Goal: Communication & Community: Answer question/provide support

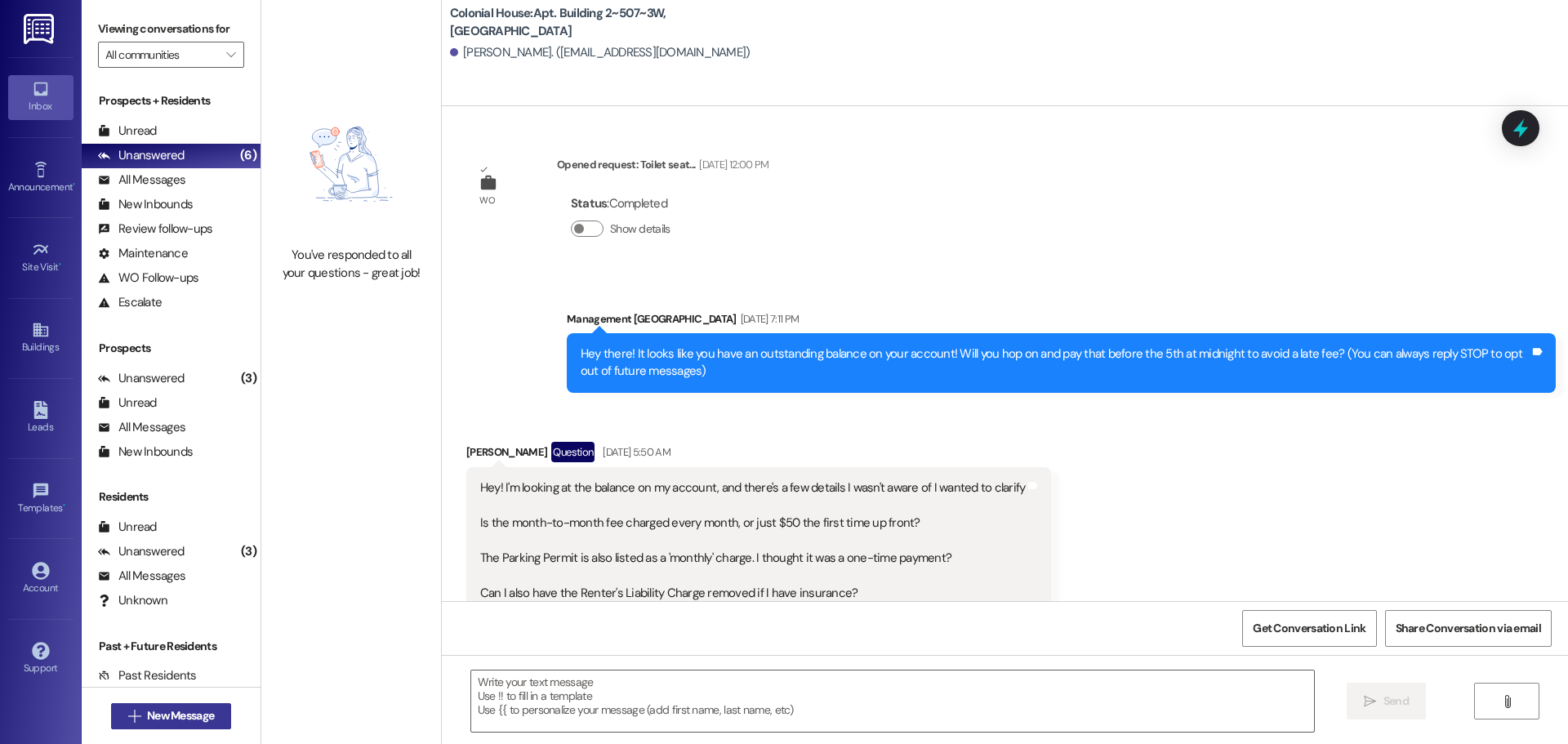
scroll to position [15624, 0]
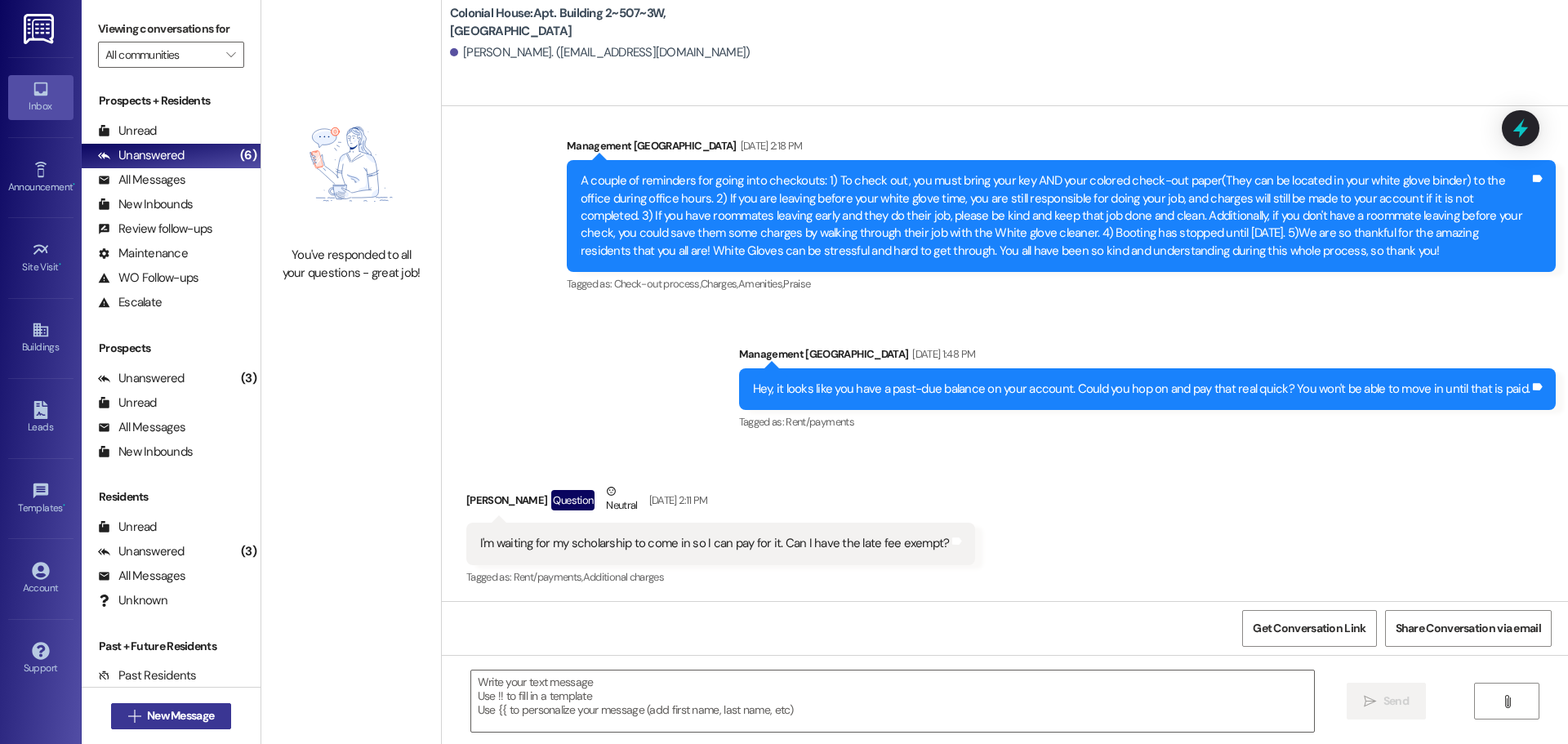
click at [167, 723] on span "New Message" at bounding box center [180, 716] width 67 height 17
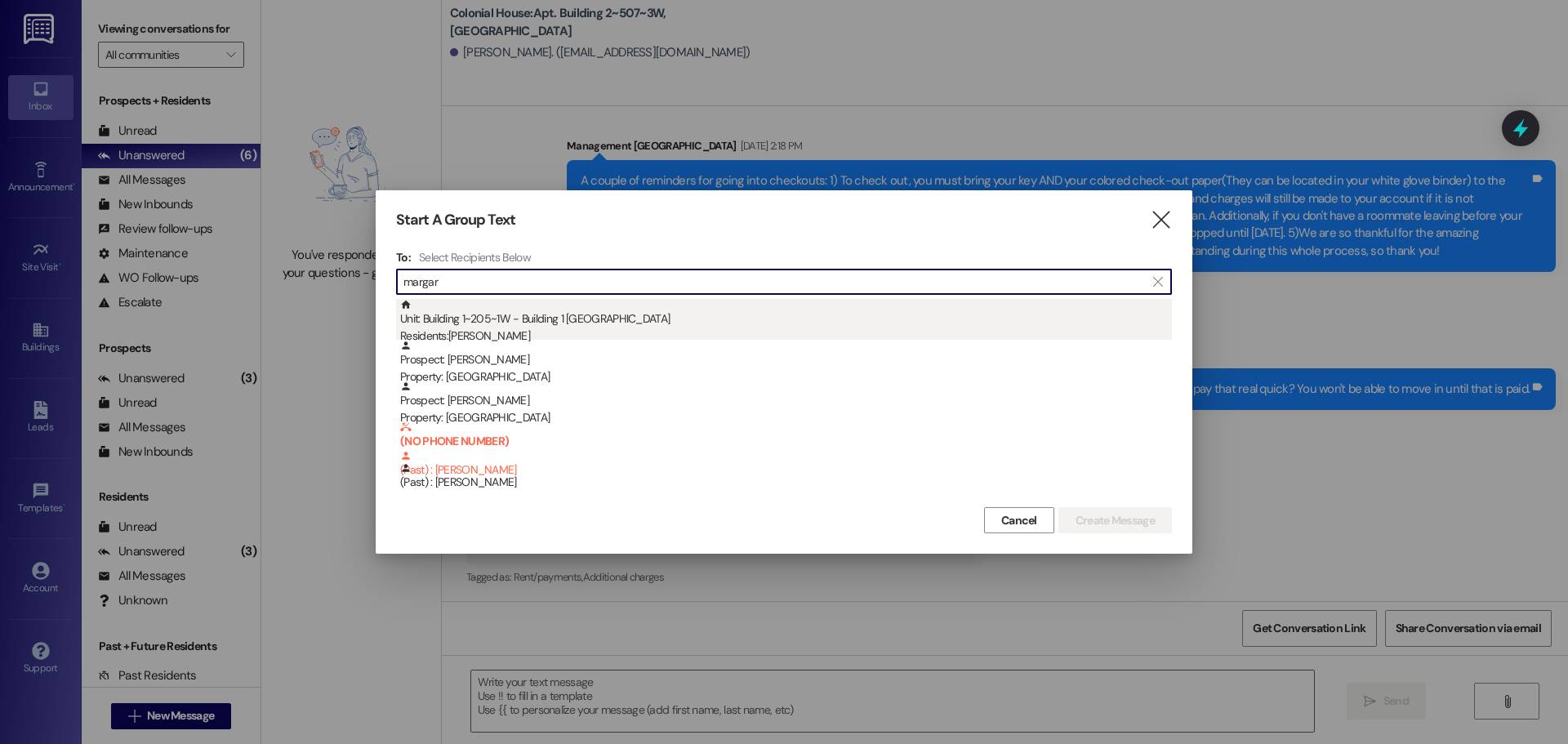
type input "margar"
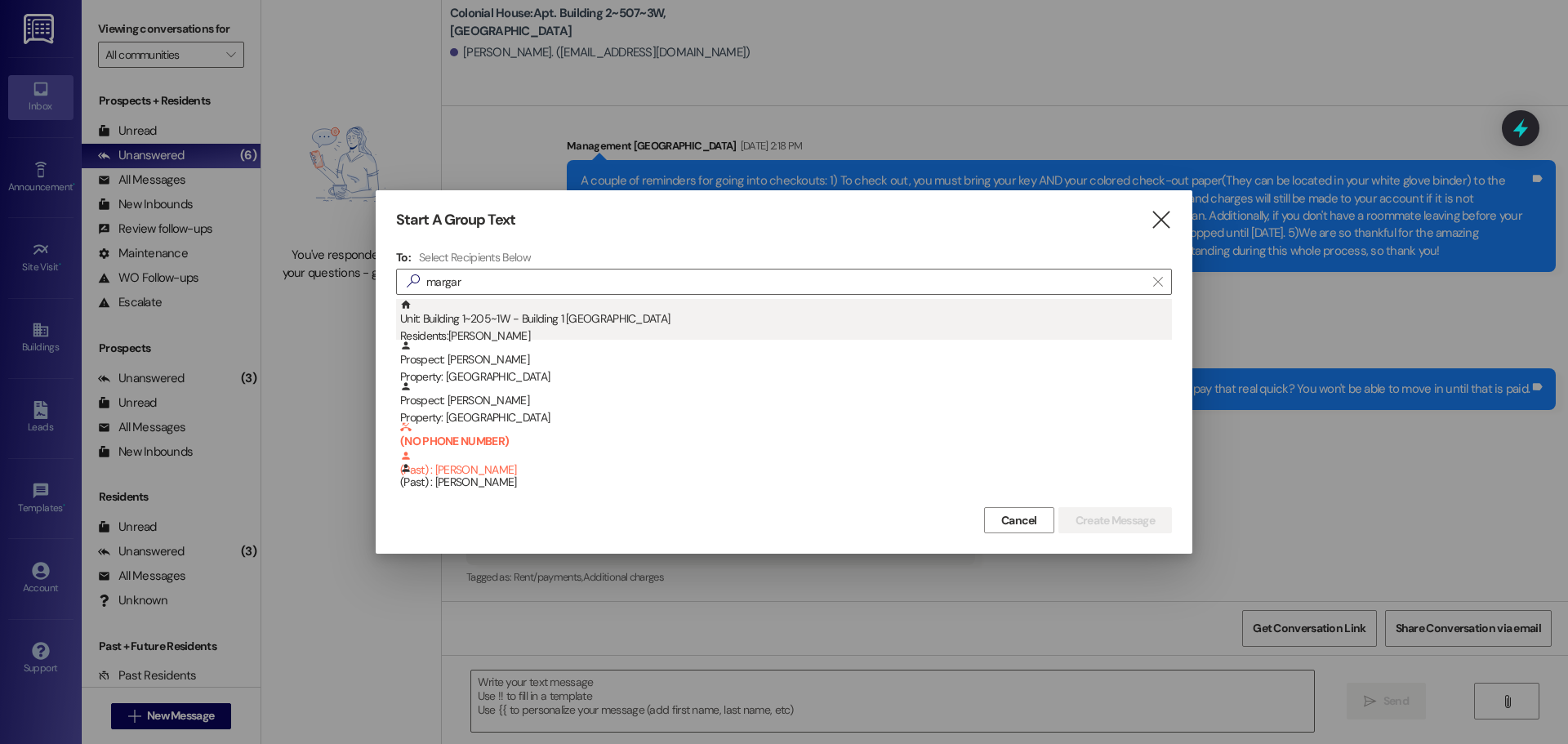
click at [510, 333] on div "Residents: [PERSON_NAME]" at bounding box center [786, 337] width 771 height 17
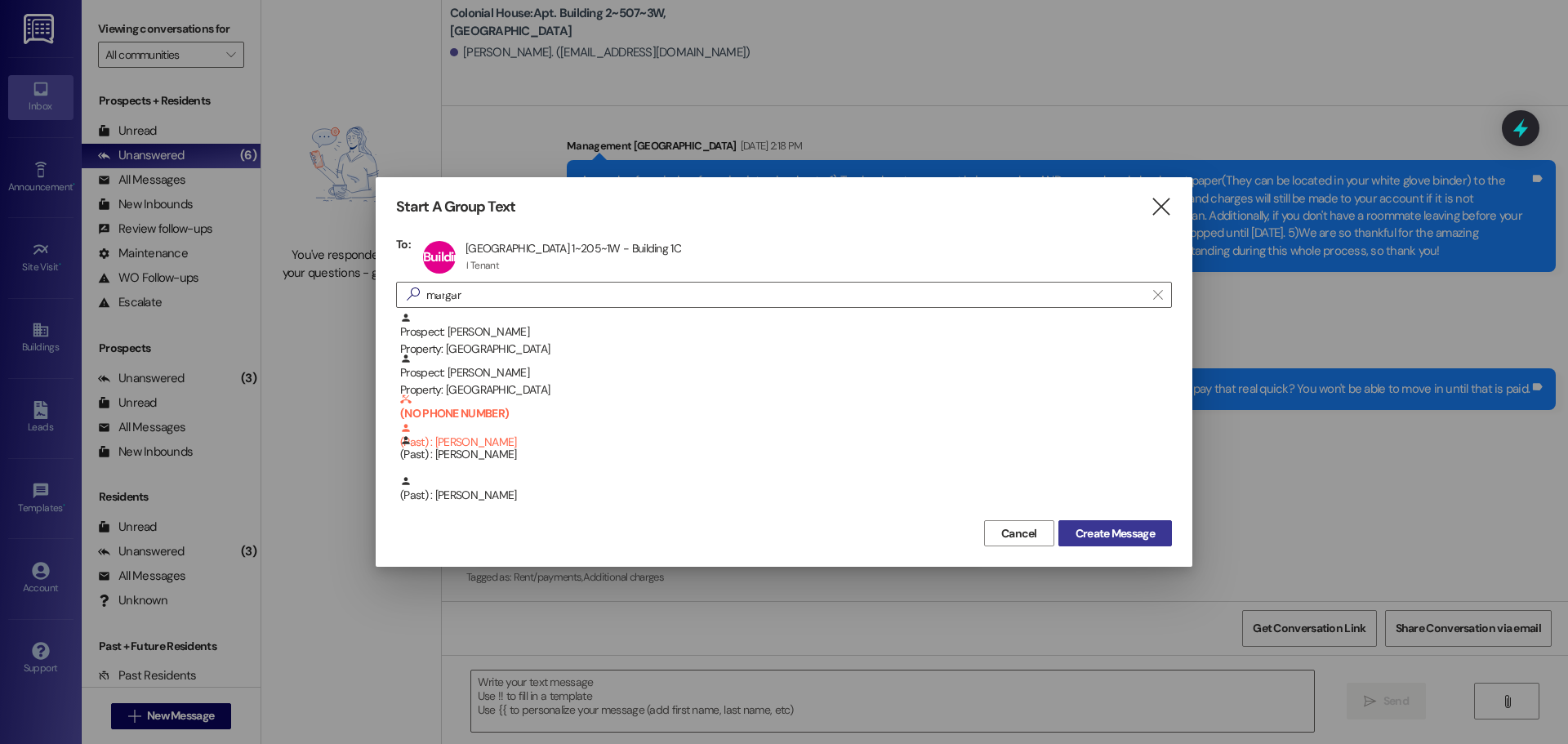
click at [1099, 529] on span "Create Message" at bounding box center [1115, 534] width 79 height 17
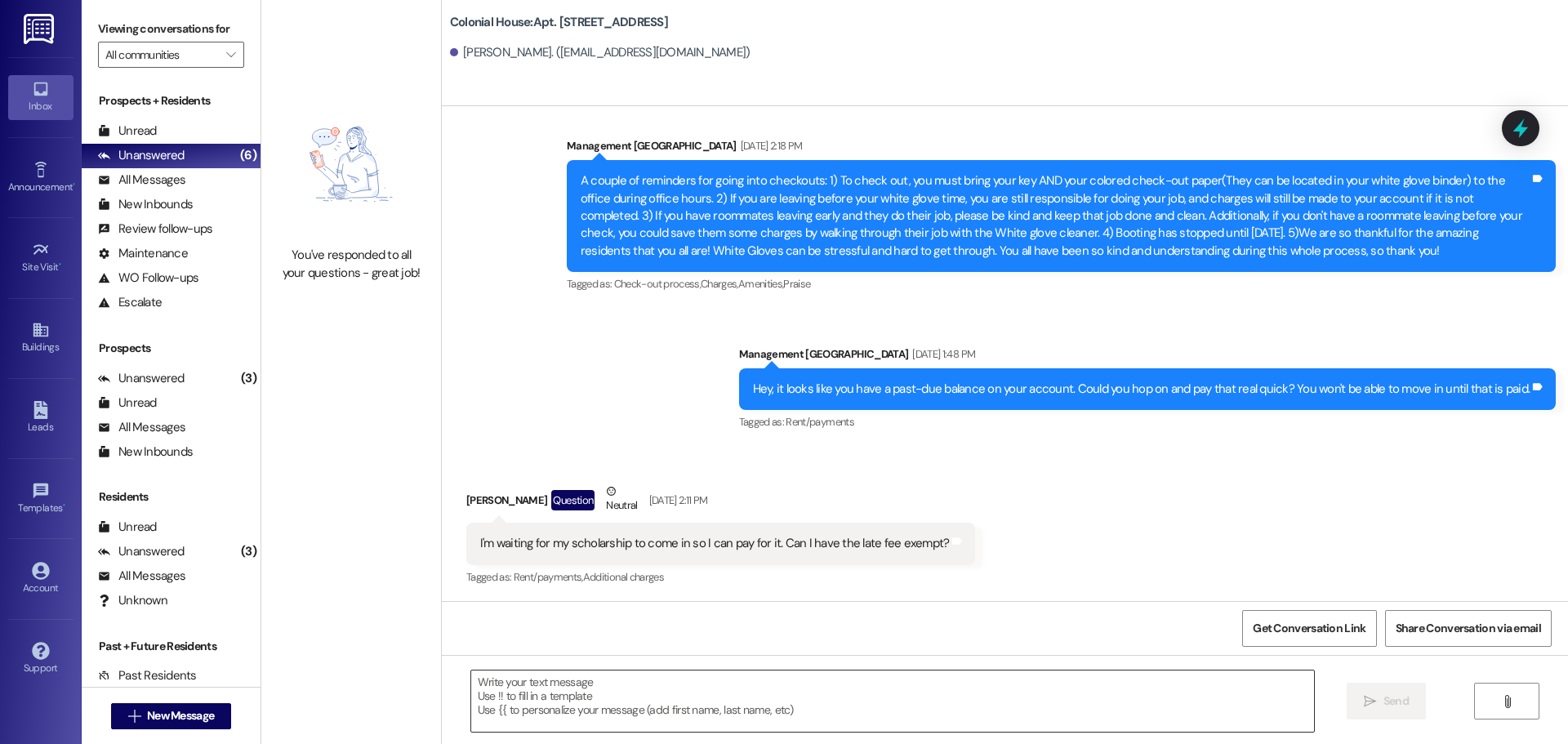
scroll to position [5473, 0]
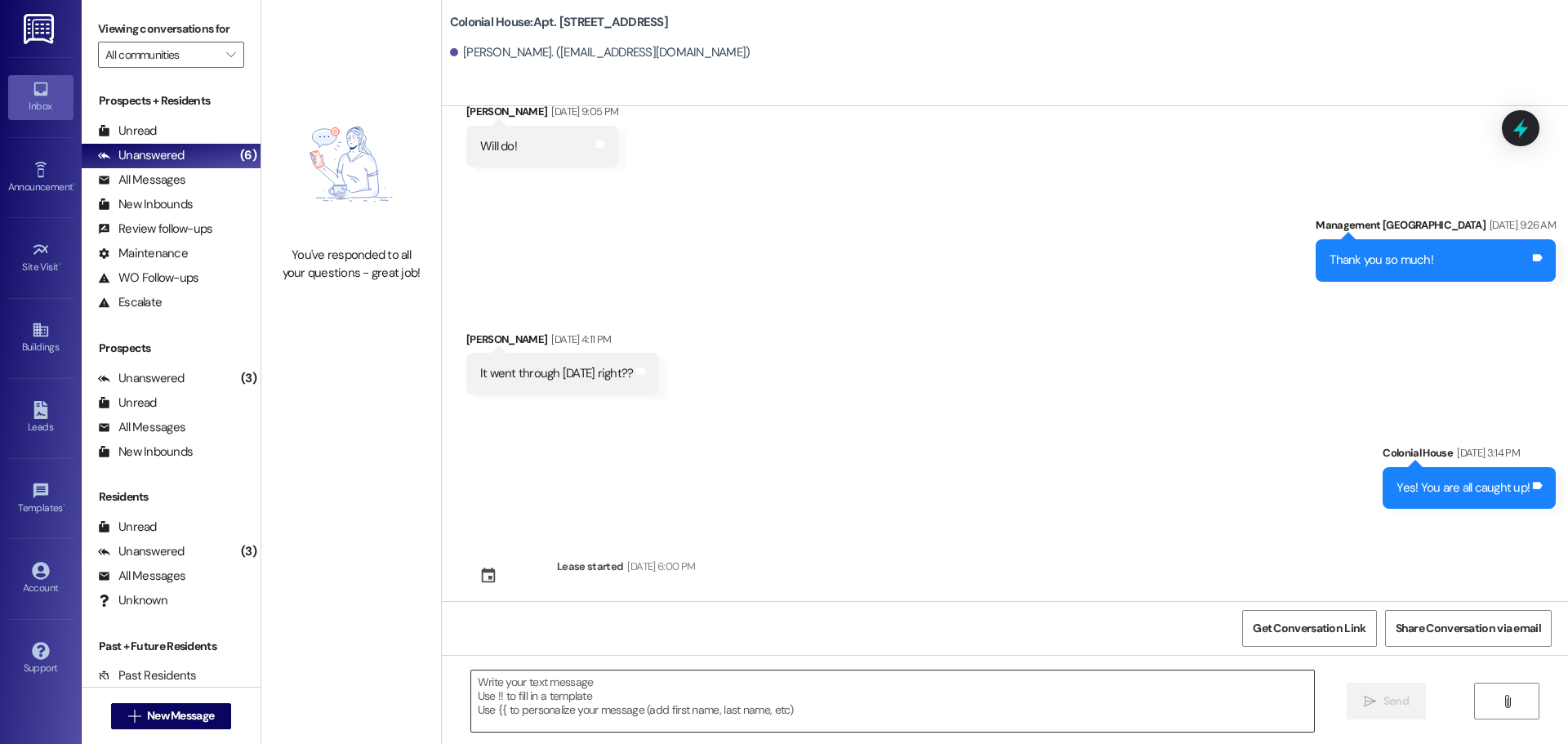
click at [513, 703] on textarea at bounding box center [892, 701] width 843 height 61
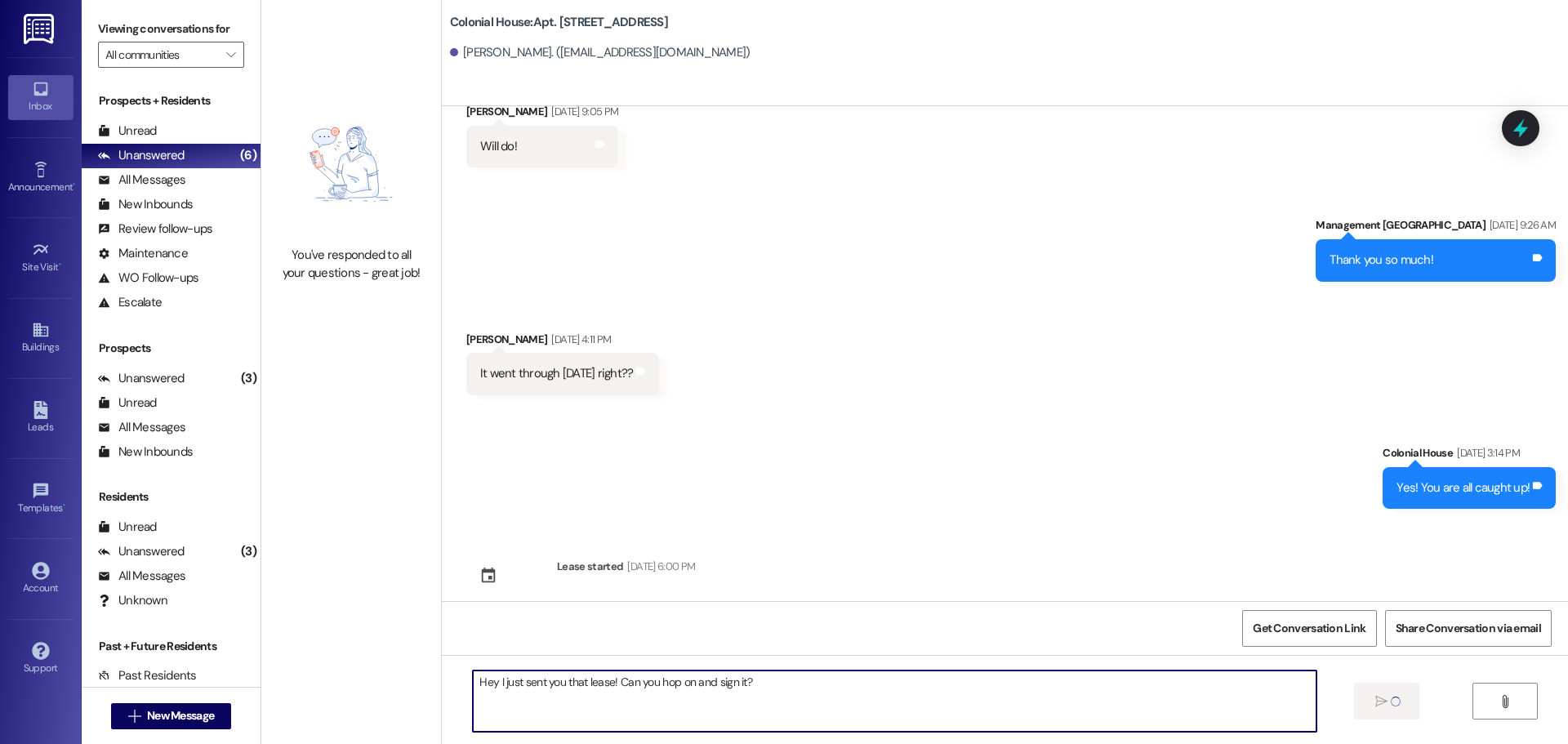
type textarea "Hey I just sent you that lease! Can you hop on and sign it?"
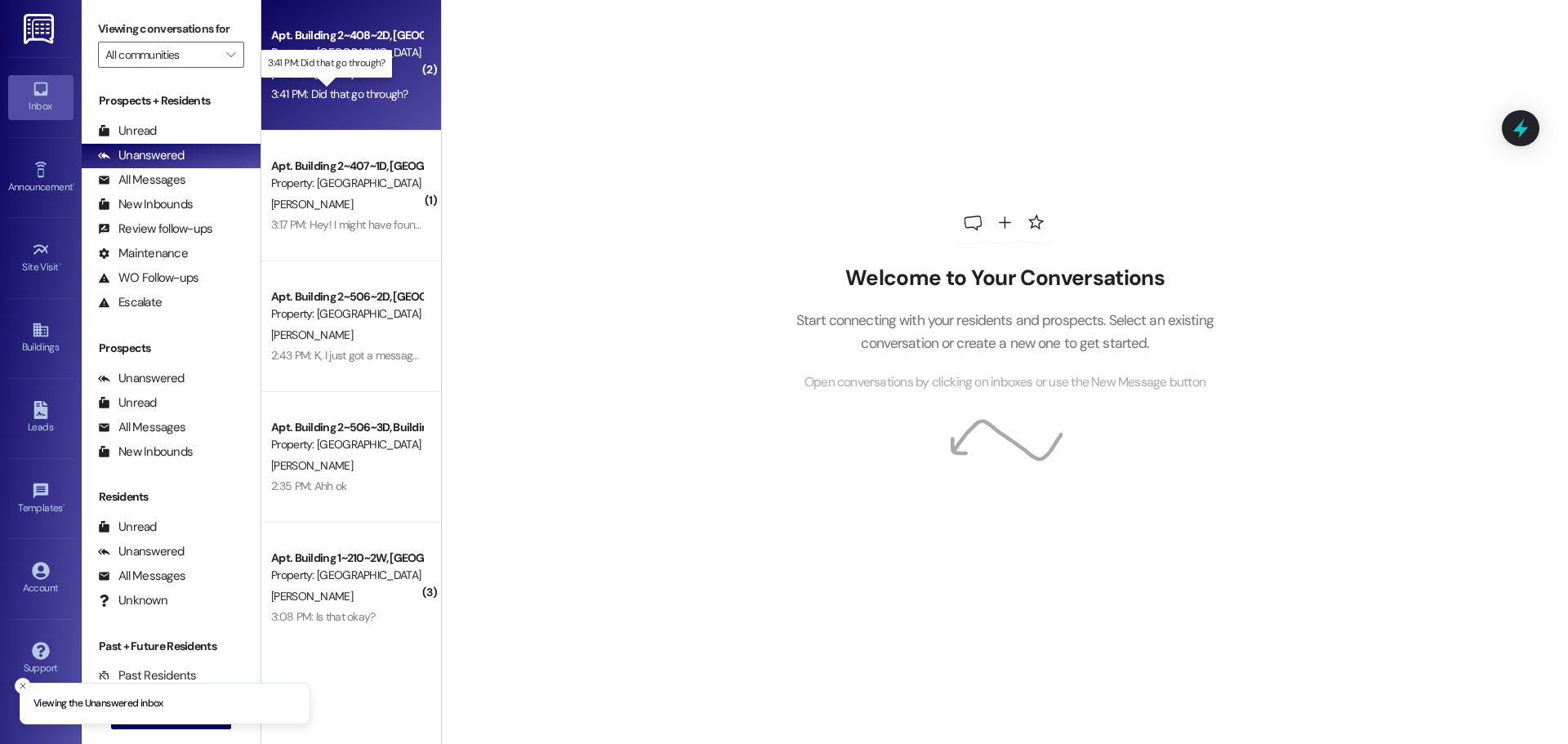
click at [335, 94] on div "3:41 PM: Did that go through? 3:41 PM: Did that go through?" at bounding box center [339, 93] width 137 height 15
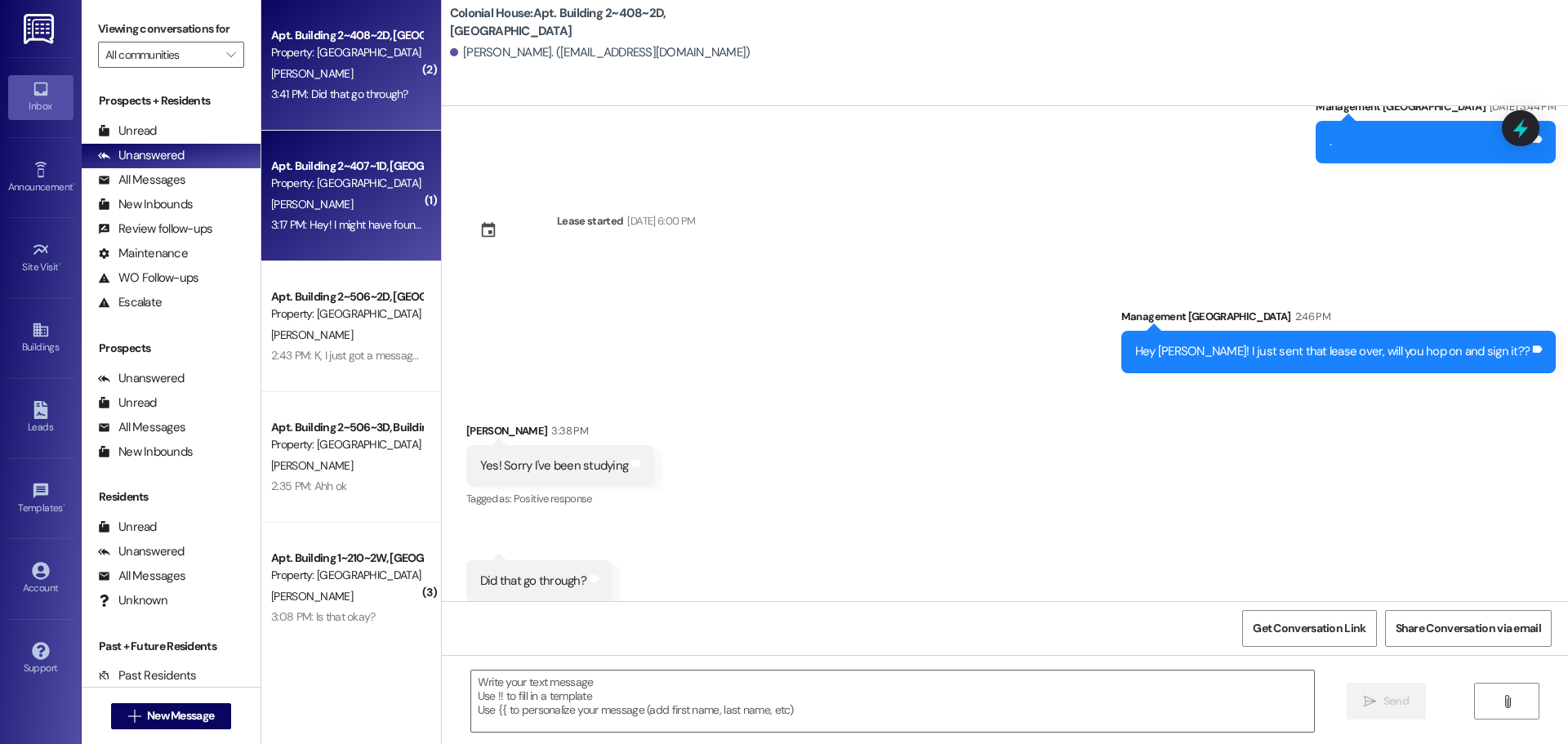
scroll to position [7270, 0]
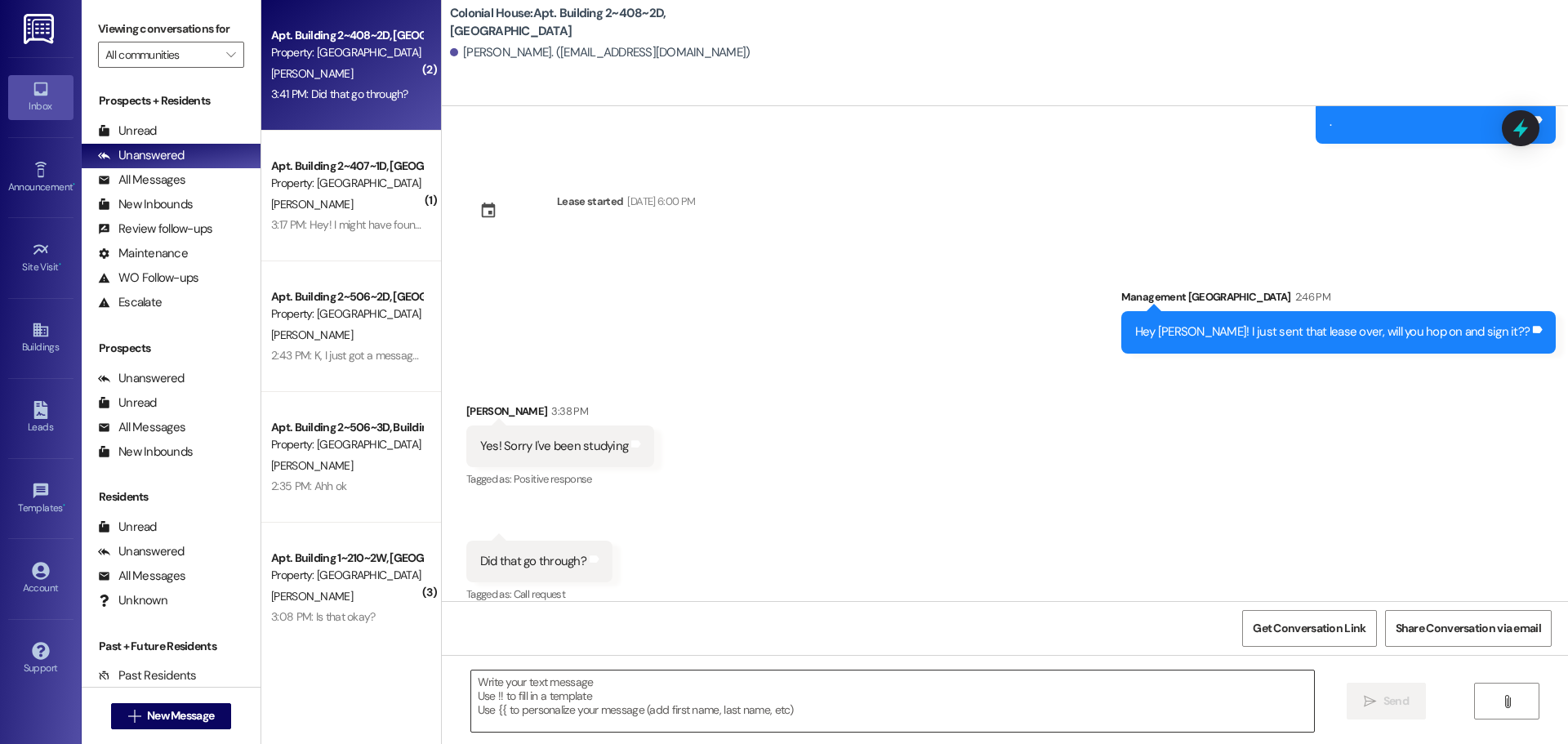
click at [552, 706] on textarea at bounding box center [892, 701] width 843 height 61
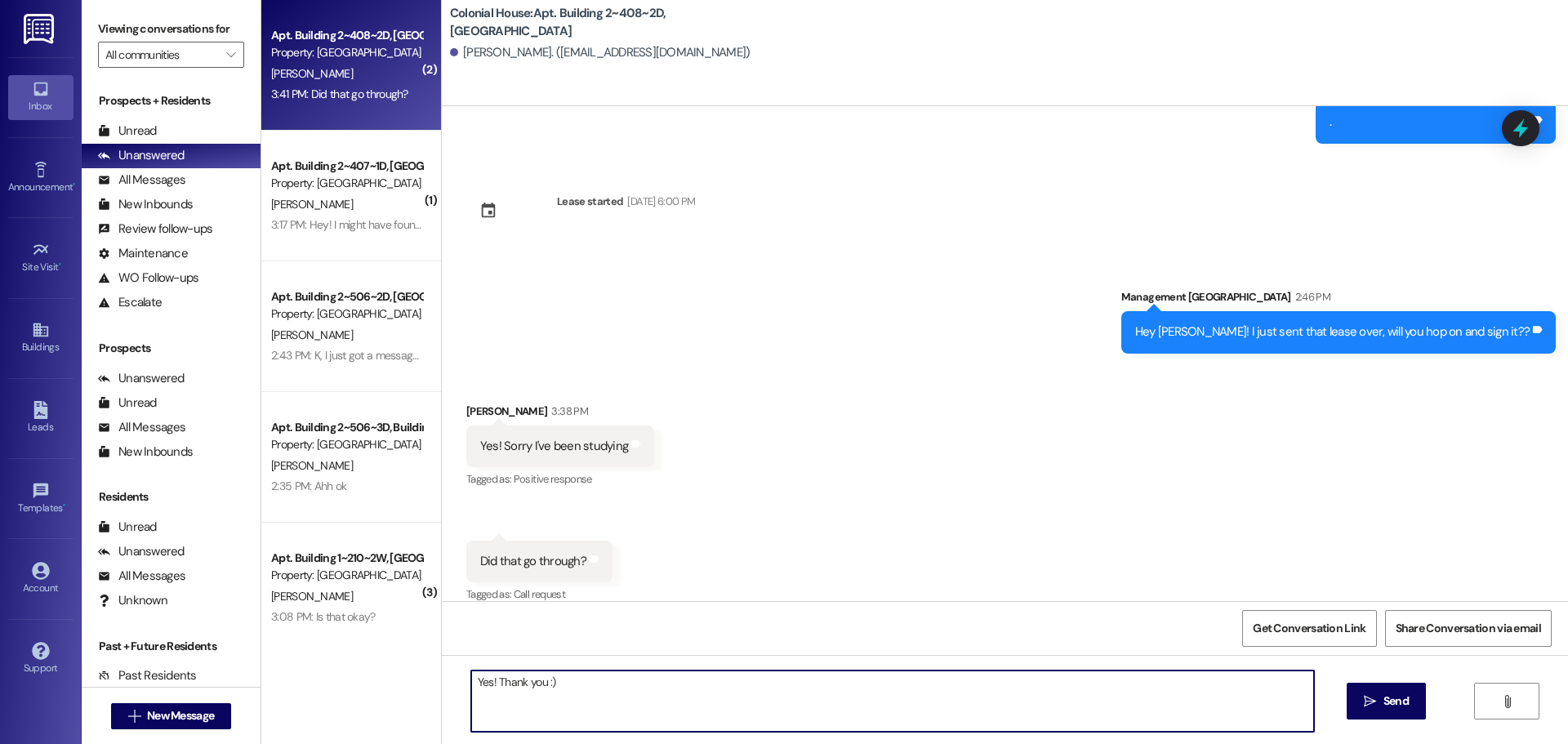
type textarea "Yes! Thank you :))"
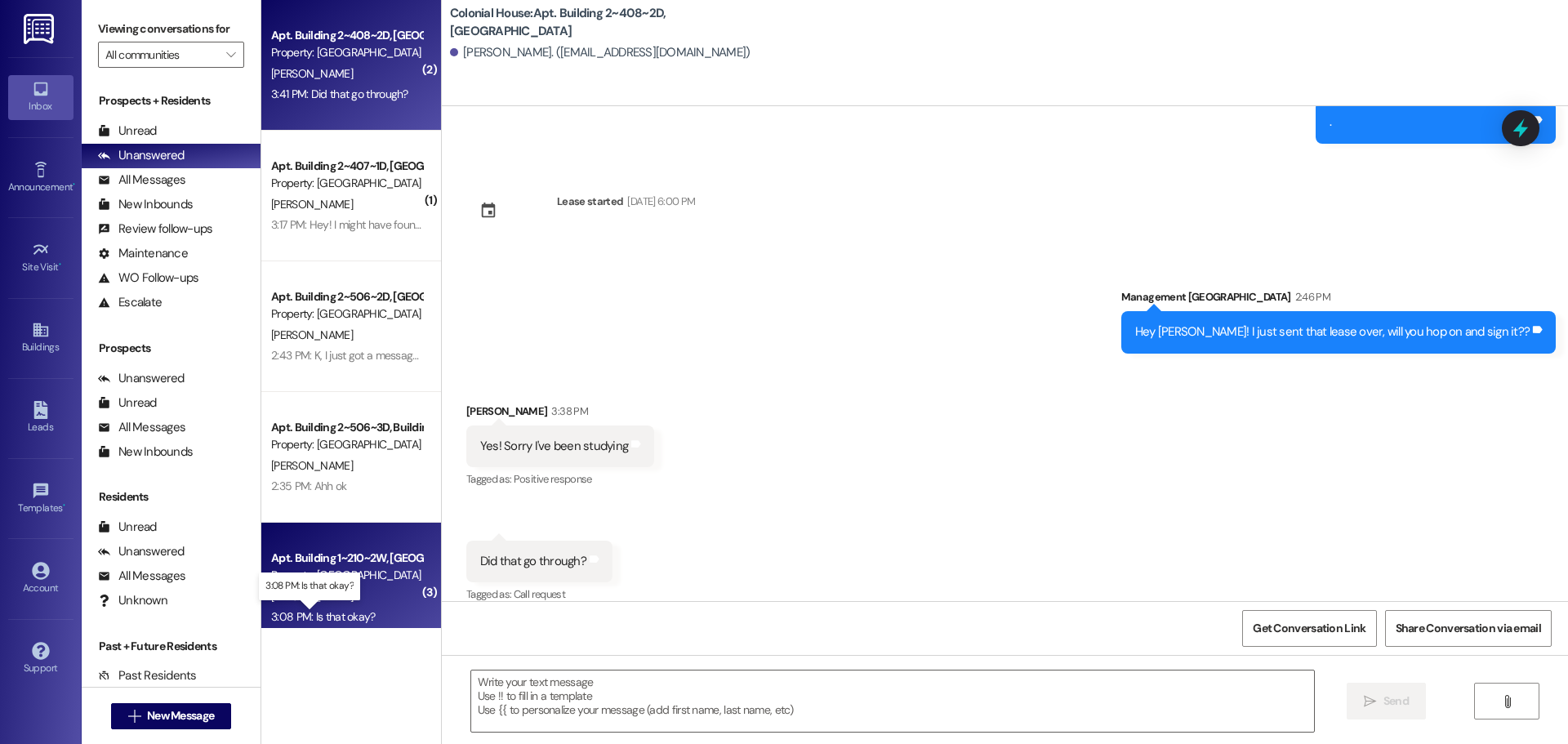
click at [350, 616] on div "3:08 PM: Is that okay? 3:08 PM: Is that okay?" at bounding box center [323, 616] width 104 height 15
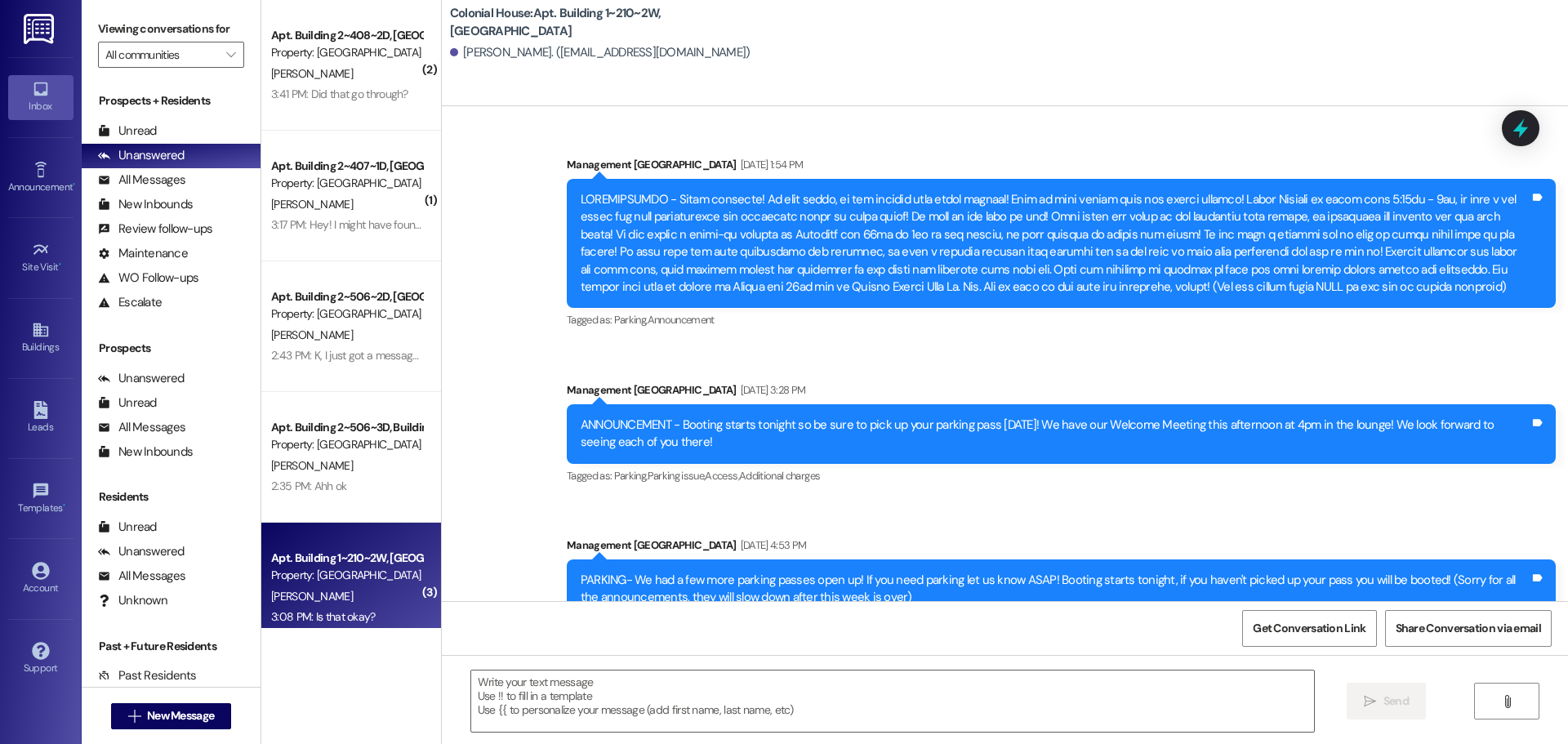
scroll to position [64630, 0]
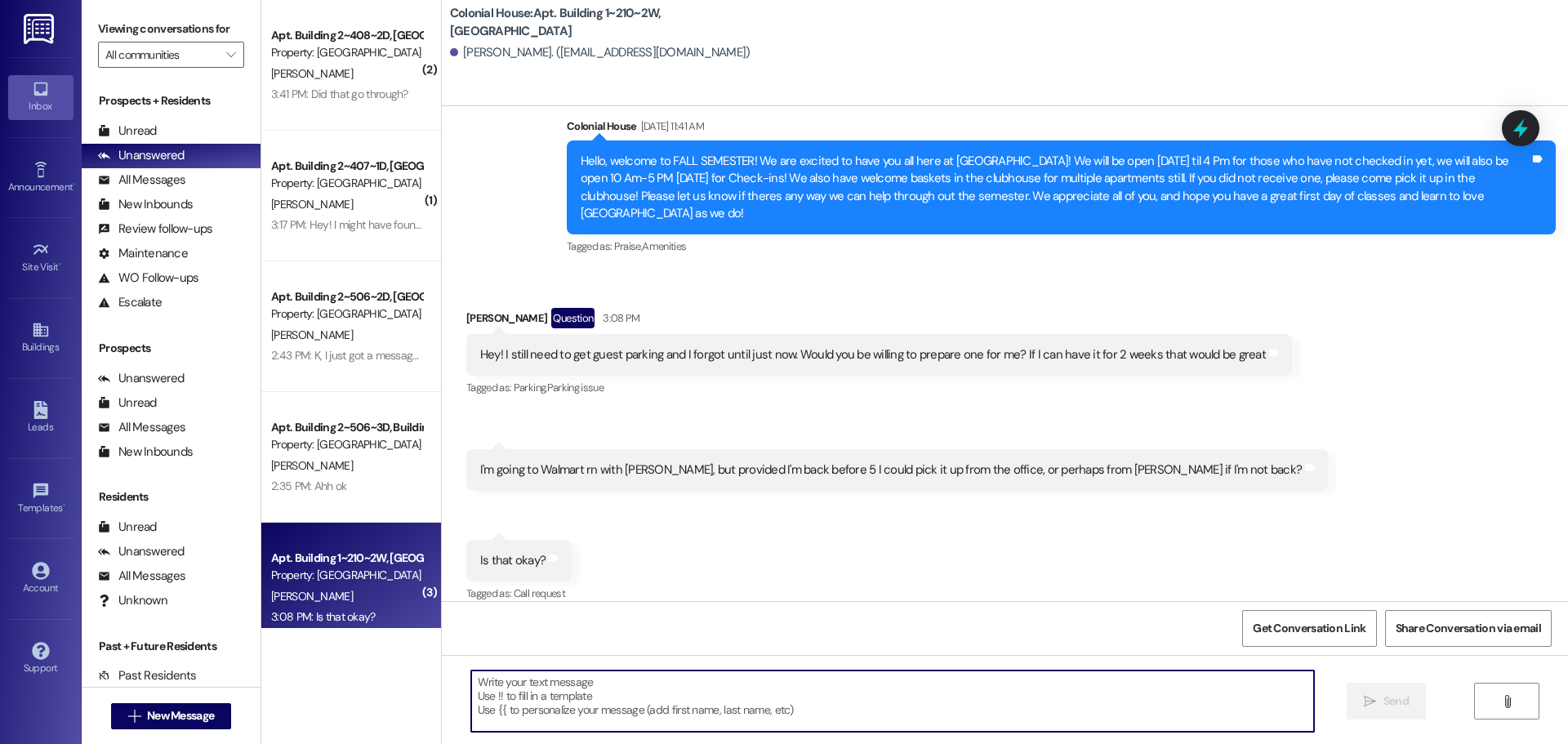
click at [768, 720] on textarea at bounding box center [892, 701] width 843 height 61
type textarea "Yes!"
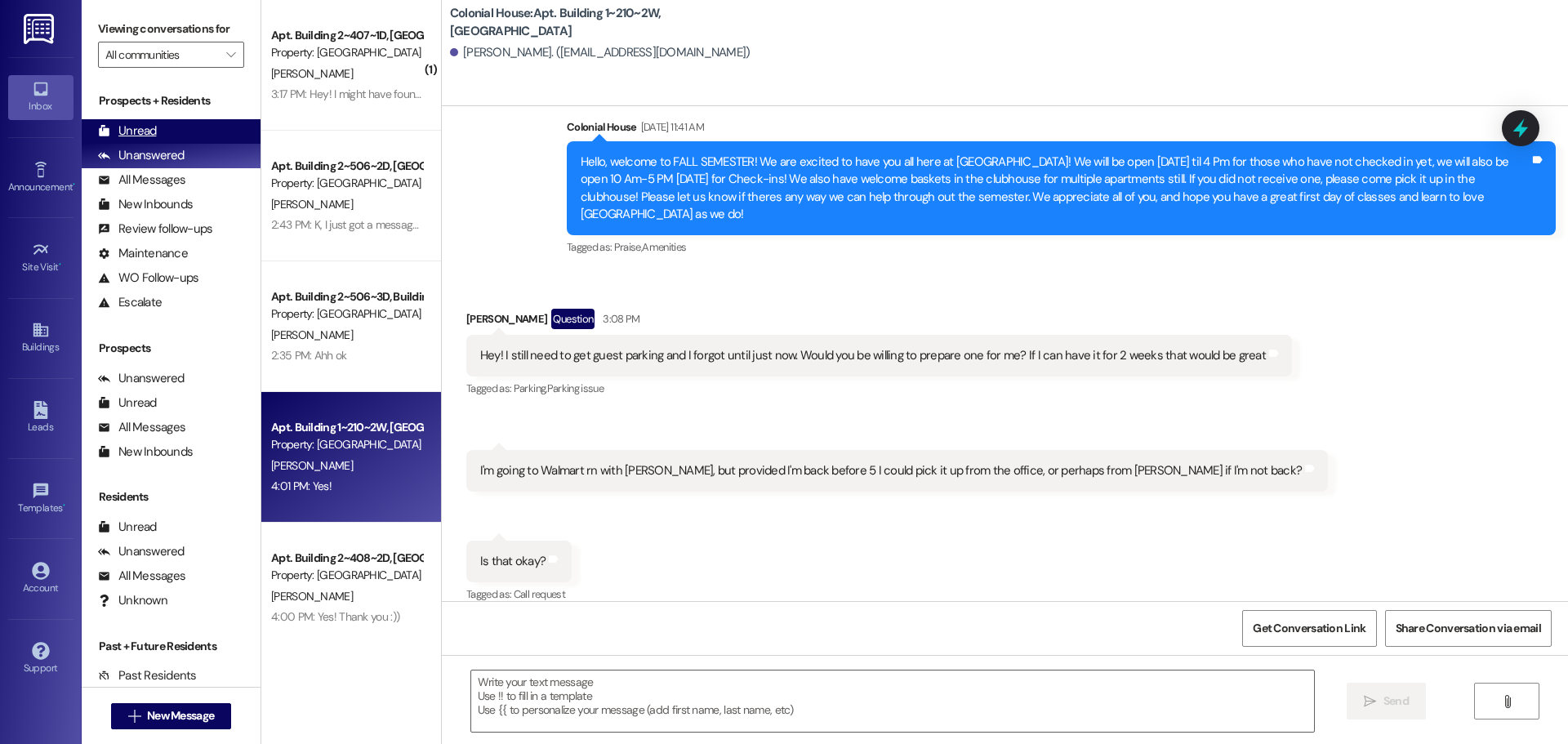
click at [175, 133] on div "Unread (0)" at bounding box center [171, 131] width 179 height 24
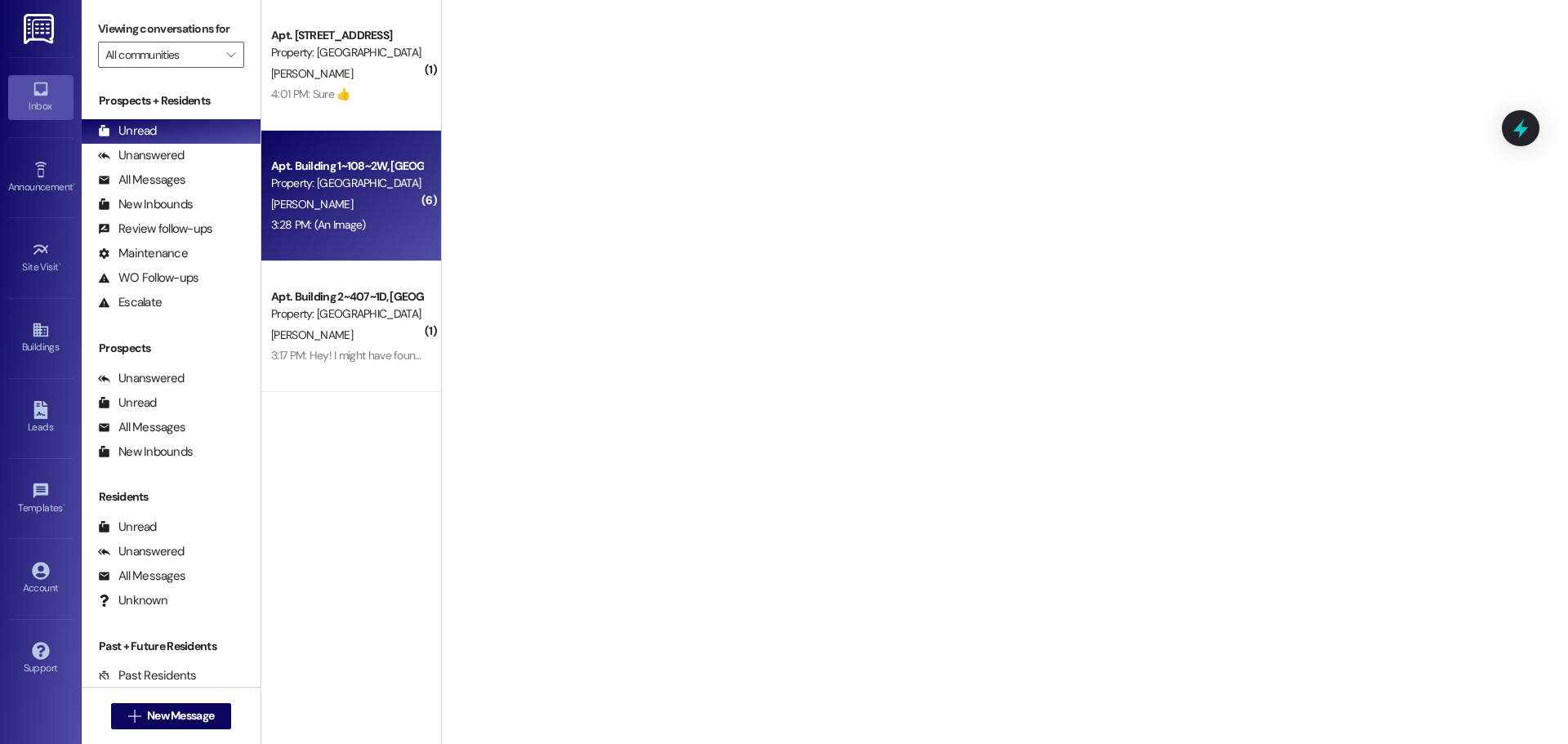
click at [332, 226] on div "3:28 PM: (An Image) 3:28 PM: (An Image)" at bounding box center [318, 224] width 95 height 15
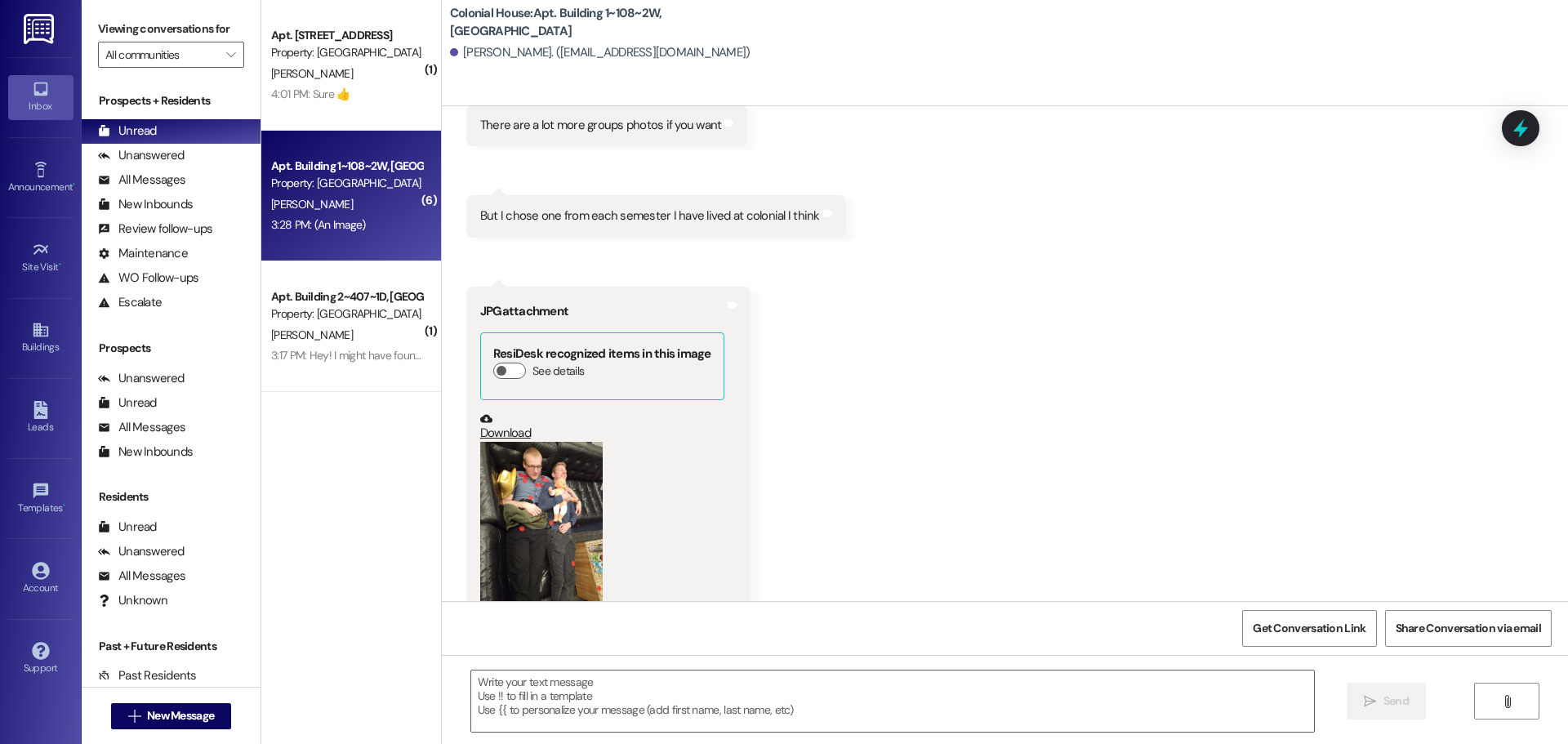
scroll to position [100171, 0]
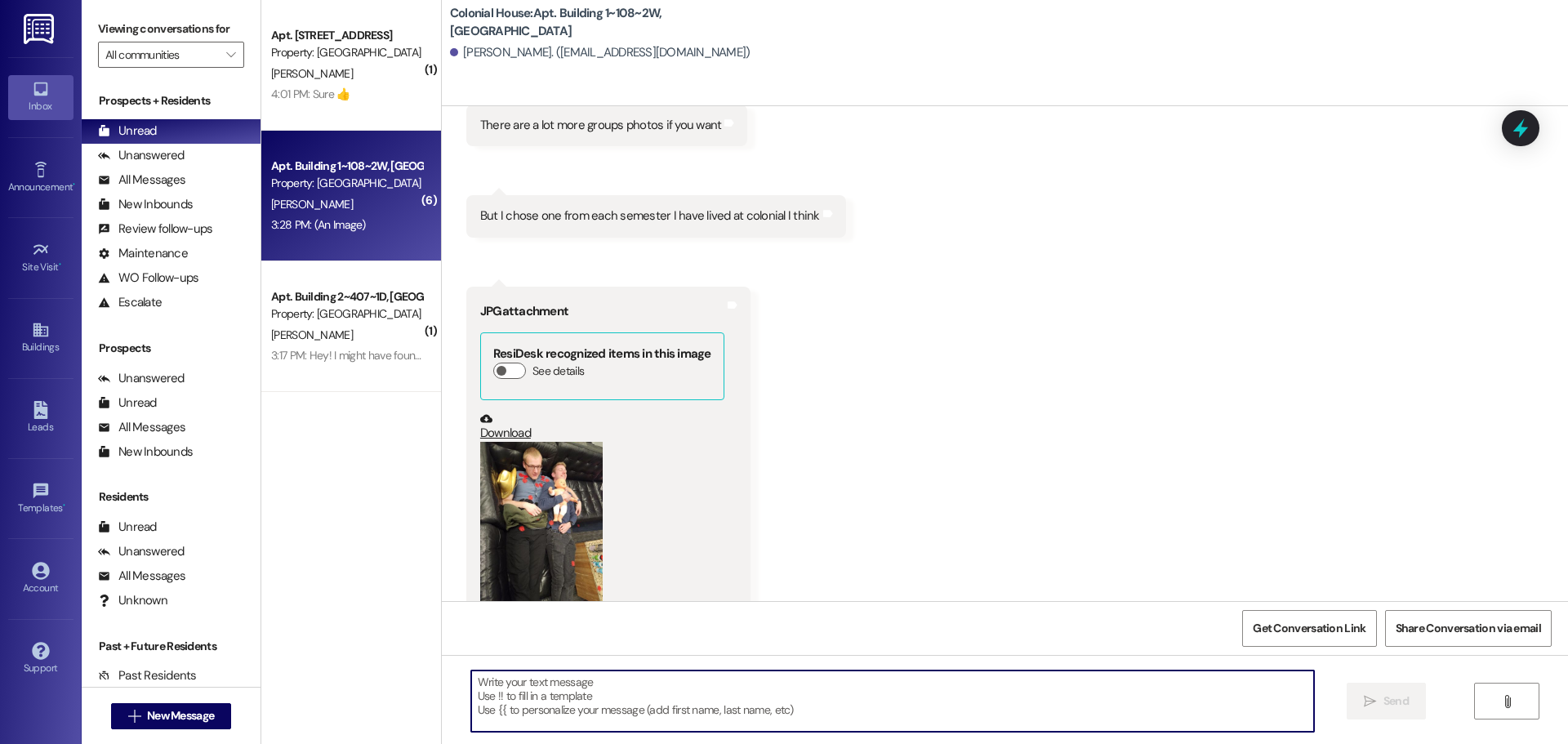
click at [570, 709] on textarea at bounding box center [892, 701] width 843 height 61
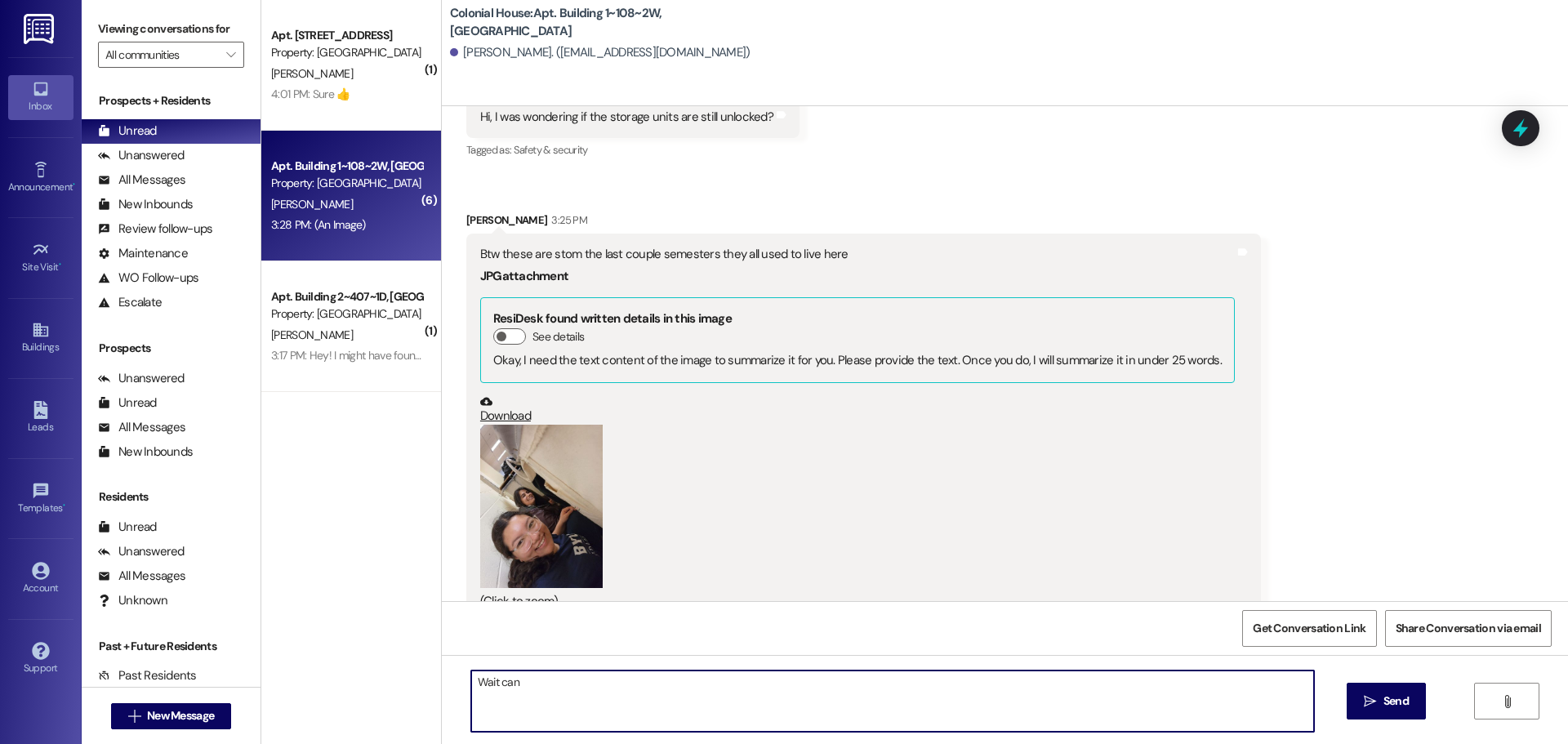
scroll to position [99599, 0]
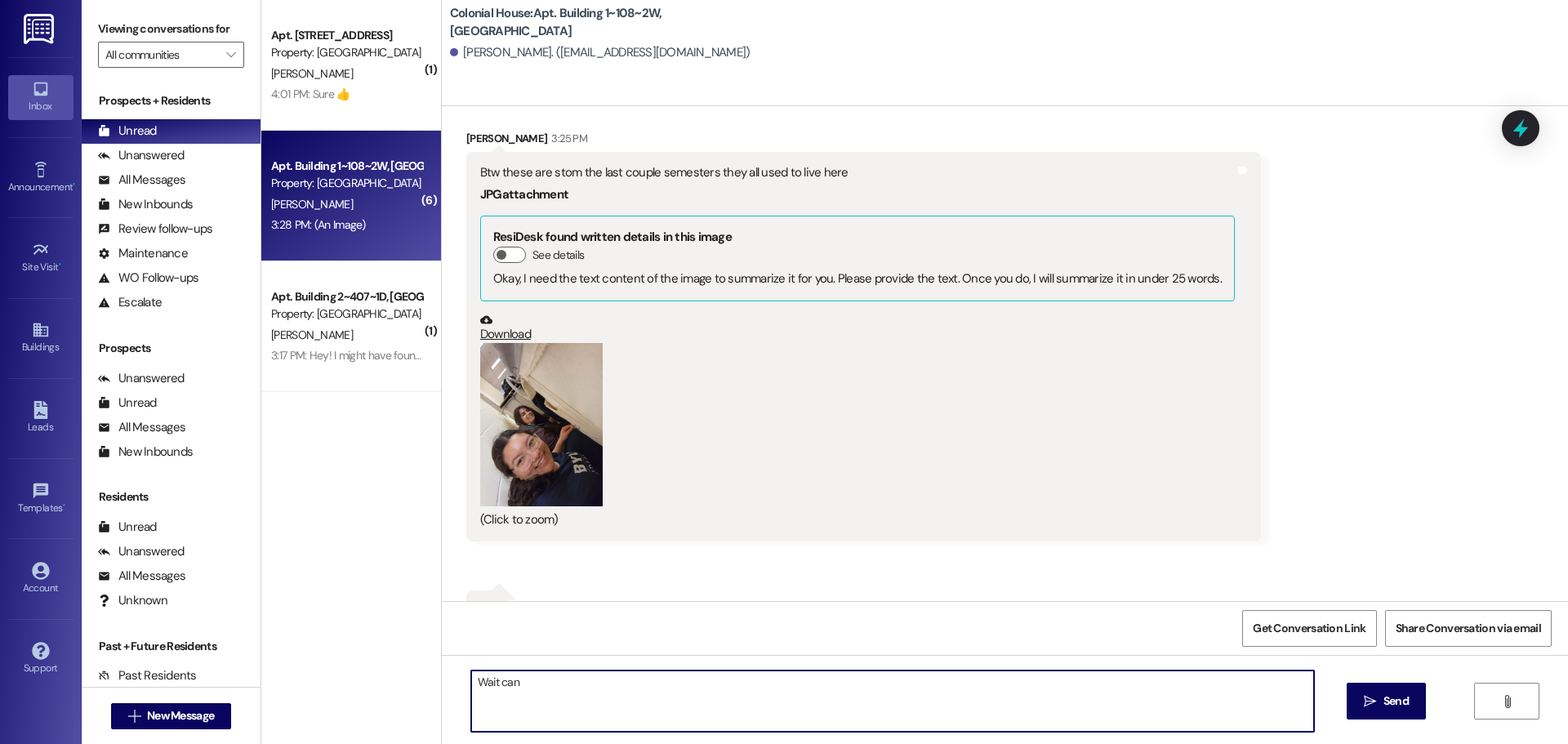
type textarea "Wait can"
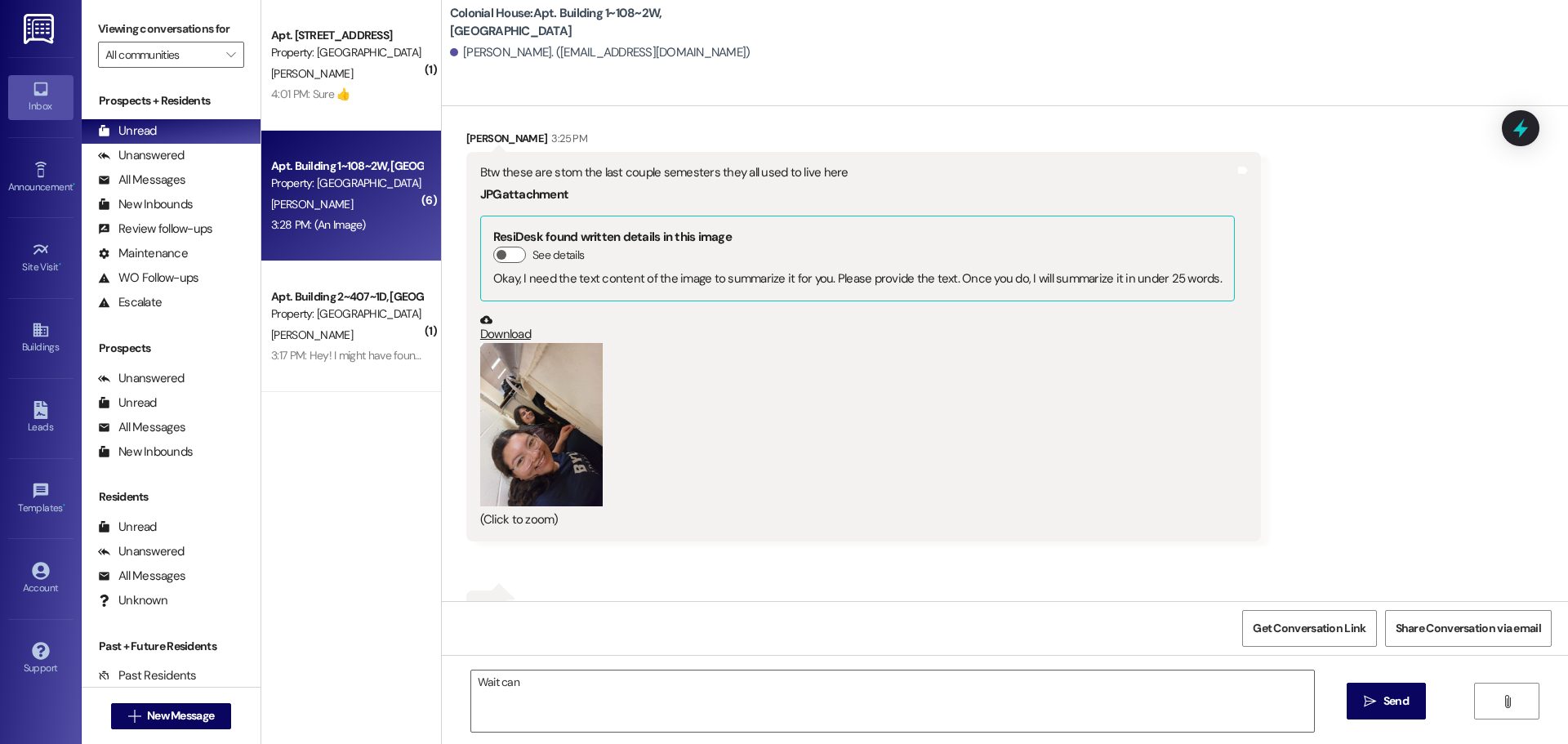
click at [545, 379] on button "Zoom image" at bounding box center [542, 425] width 123 height 163
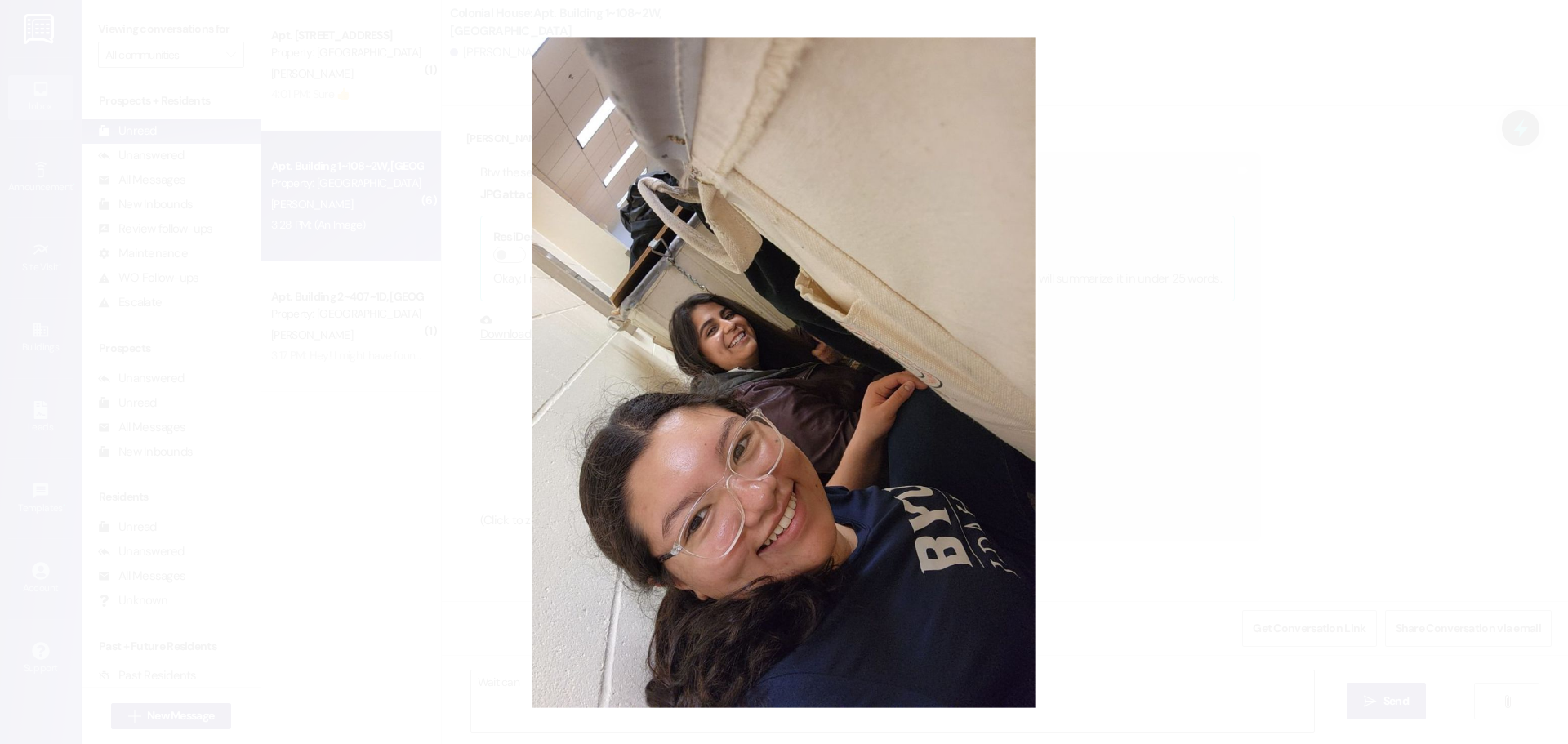
click at [1218, 323] on button "Unzoom image" at bounding box center [784, 372] width 1568 height 744
click at [476, 324] on button "Unzoom image" at bounding box center [784, 372] width 1568 height 744
click at [621, 273] on button "Unzoom image" at bounding box center [784, 372] width 1568 height 744
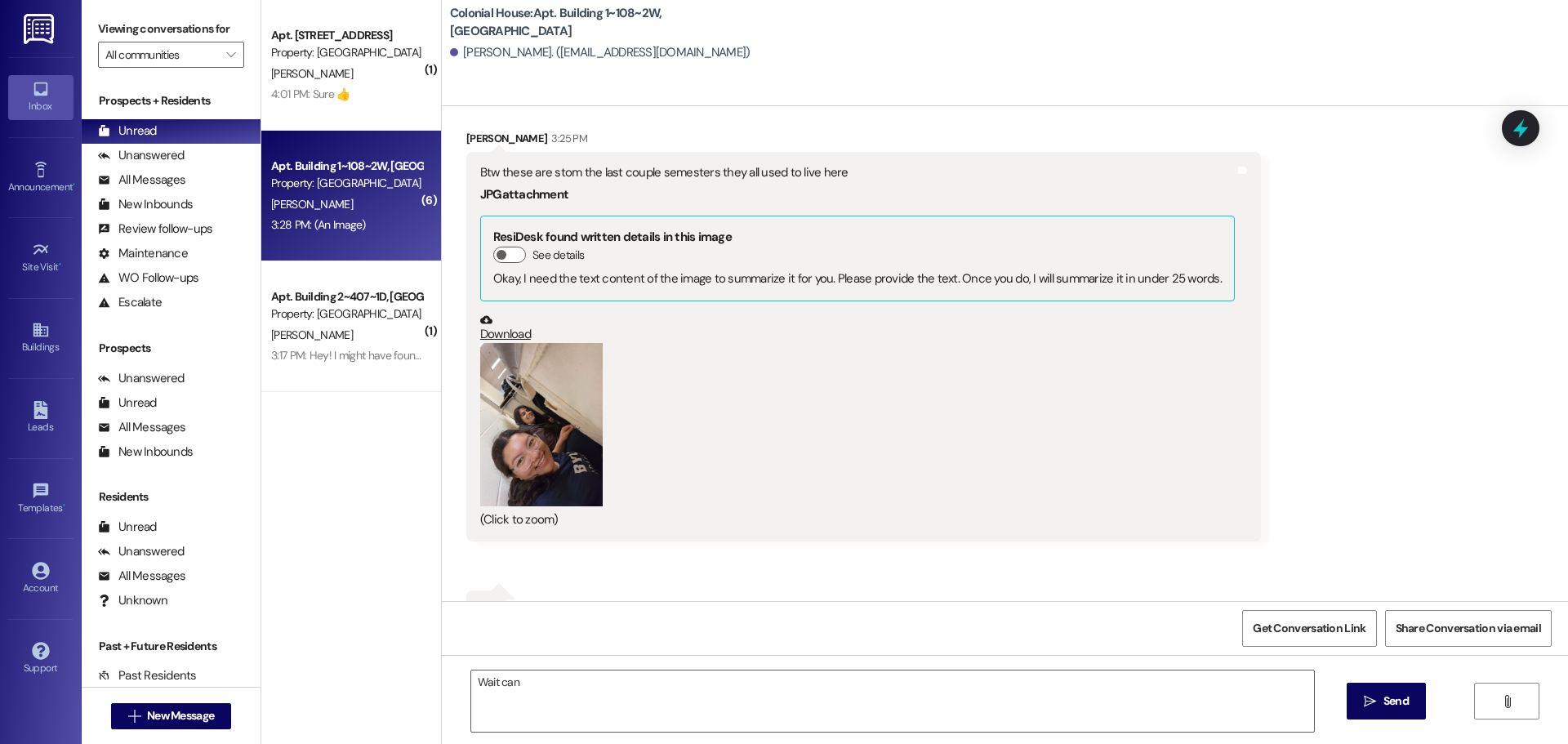
click at [1199, 244] on div "ResiDesk found written details in this image See details Okay, I need the text …" at bounding box center [858, 258] width 755 height 85
click at [492, 313] on link "Download" at bounding box center [858, 327] width 755 height 28
click at [655, 451] on div "(Click to zoom)" at bounding box center [858, 437] width 755 height 186
click at [523, 689] on textarea "Wait can" at bounding box center [892, 701] width 843 height 61
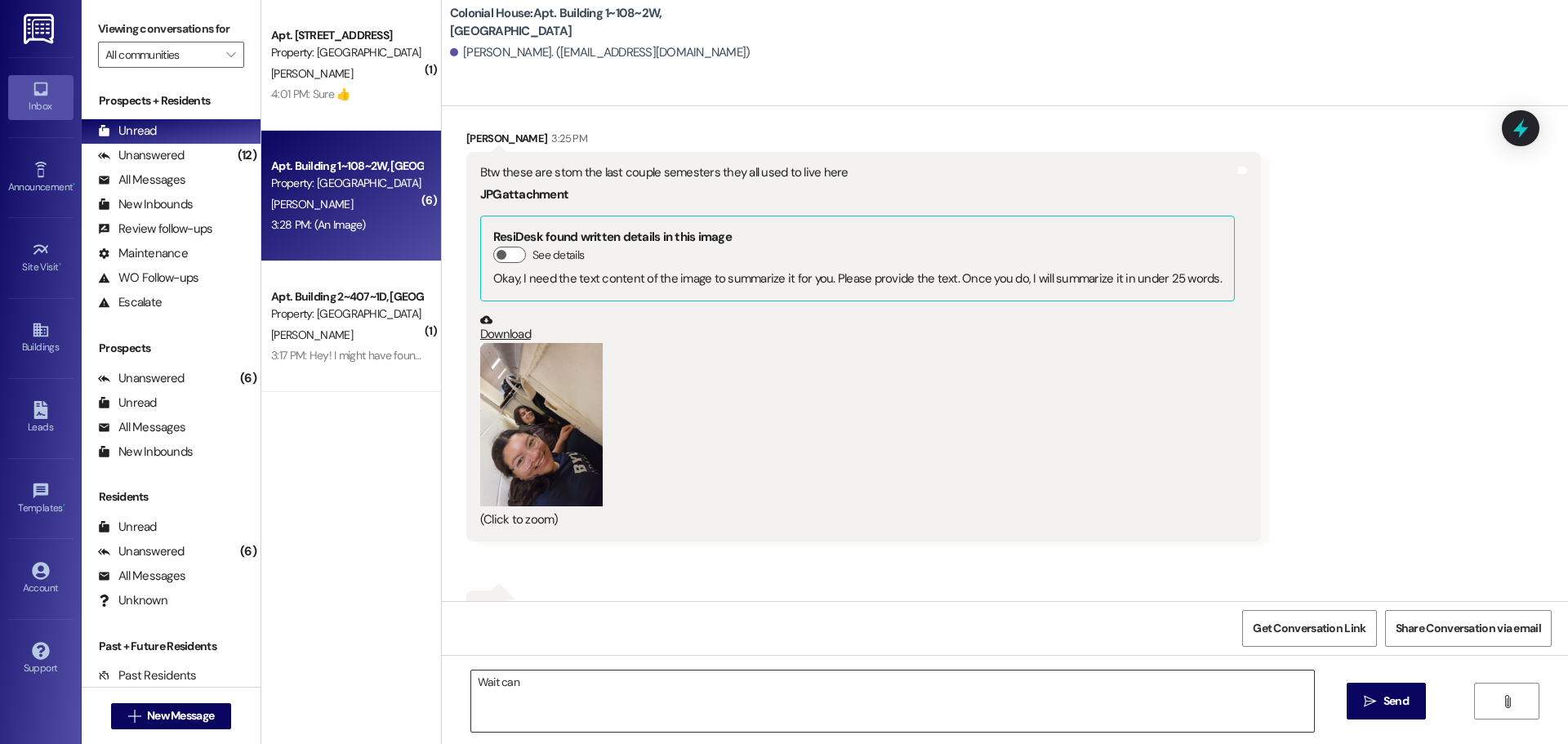
click at [523, 689] on textarea "Wait can" at bounding box center [892, 701] width 843 height 61
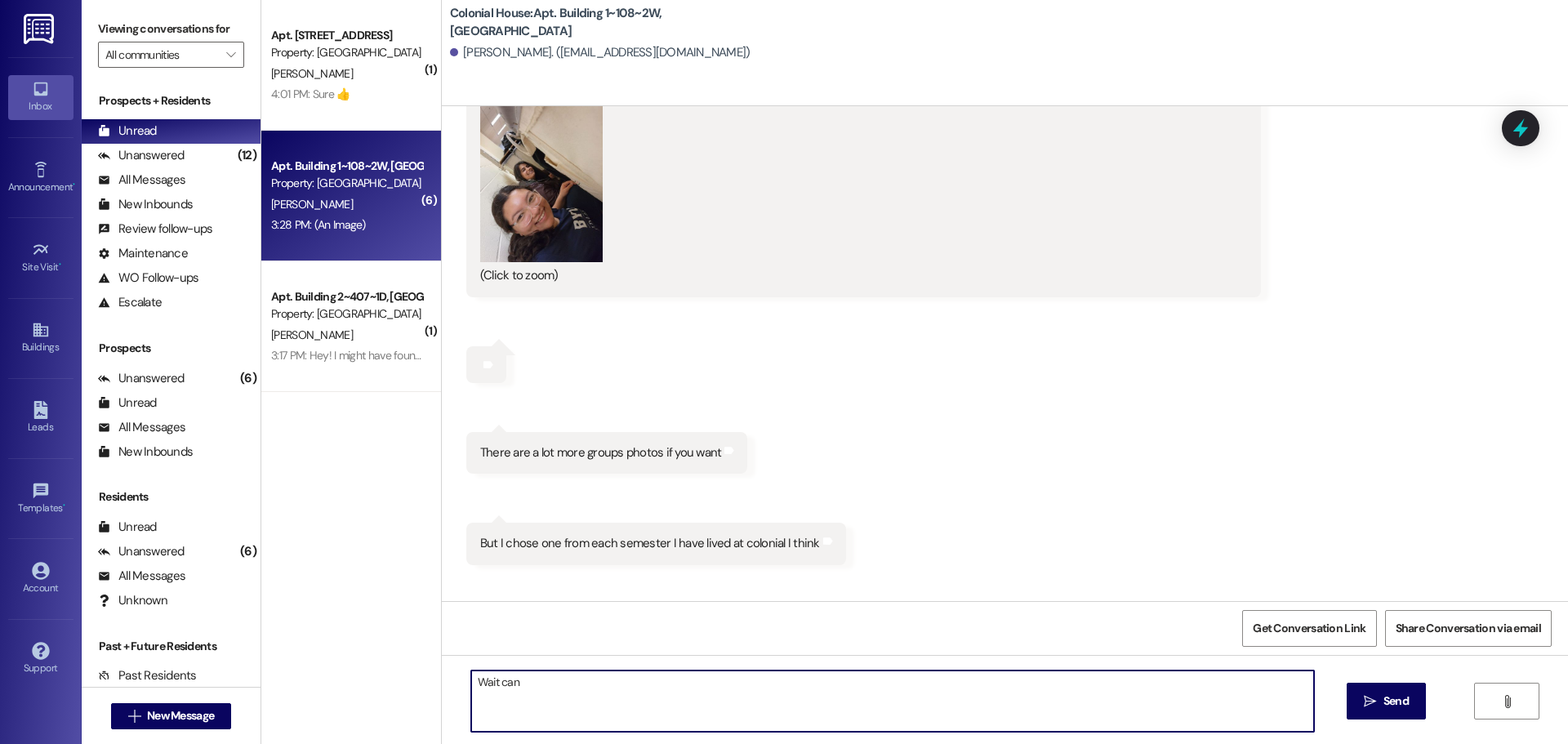
scroll to position [99844, 0]
click at [840, 501] on div "Received via SMS Hailey Loo Question 3:16 PM Hi, I was wondering if the storage…" at bounding box center [1004, 343] width 1126 height 1273
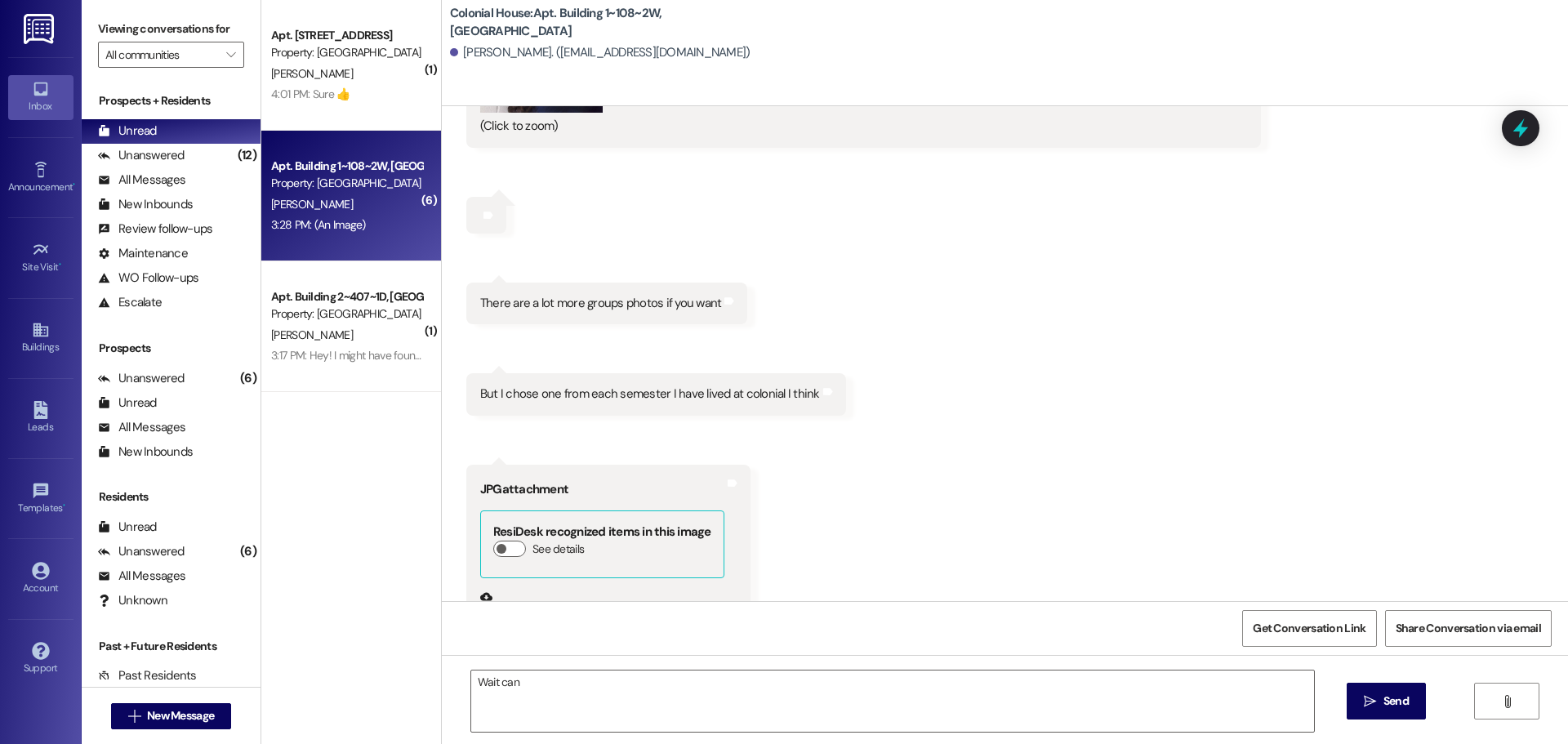
scroll to position [100171, 0]
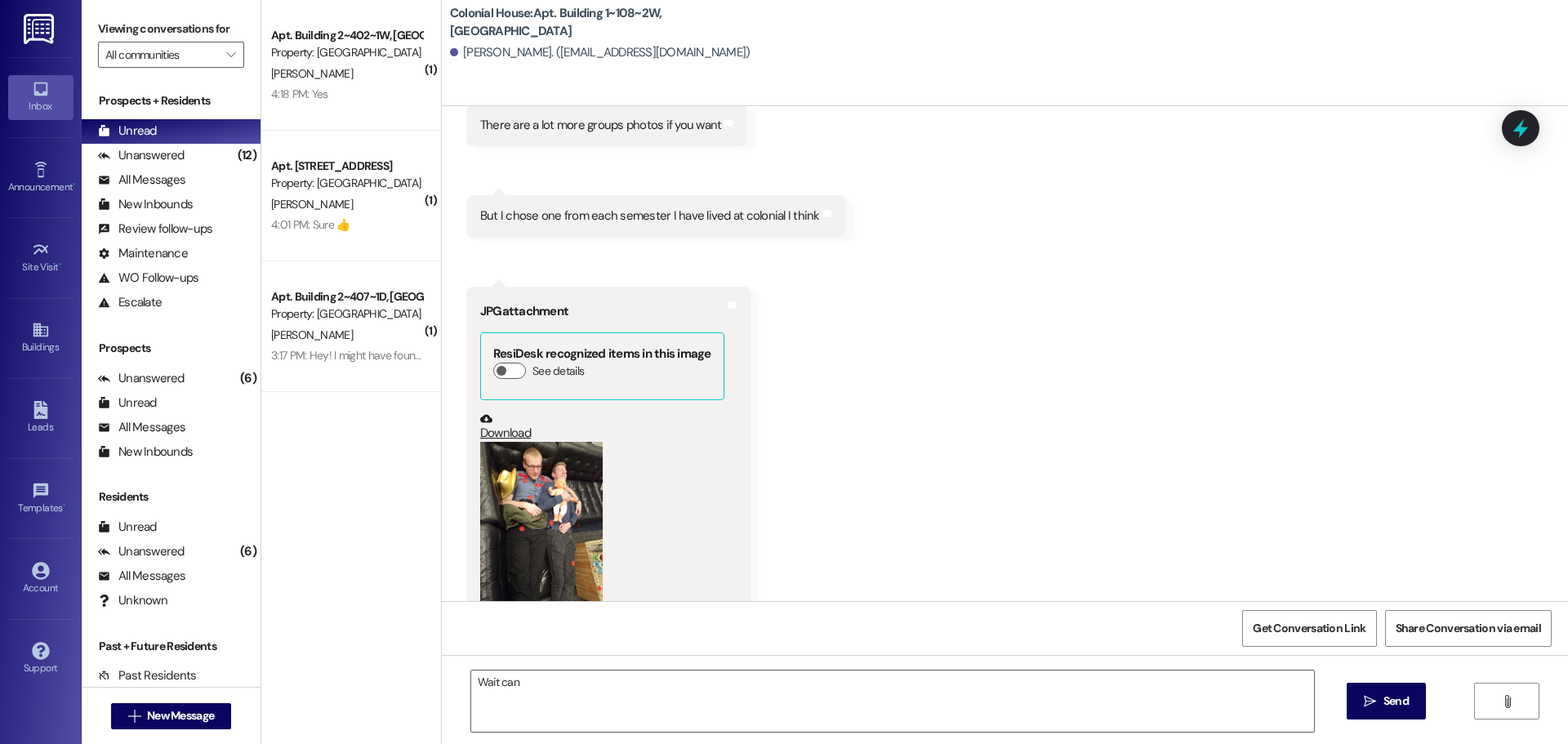
click at [541, 697] on textarea "Wait can" at bounding box center [892, 701] width 843 height 61
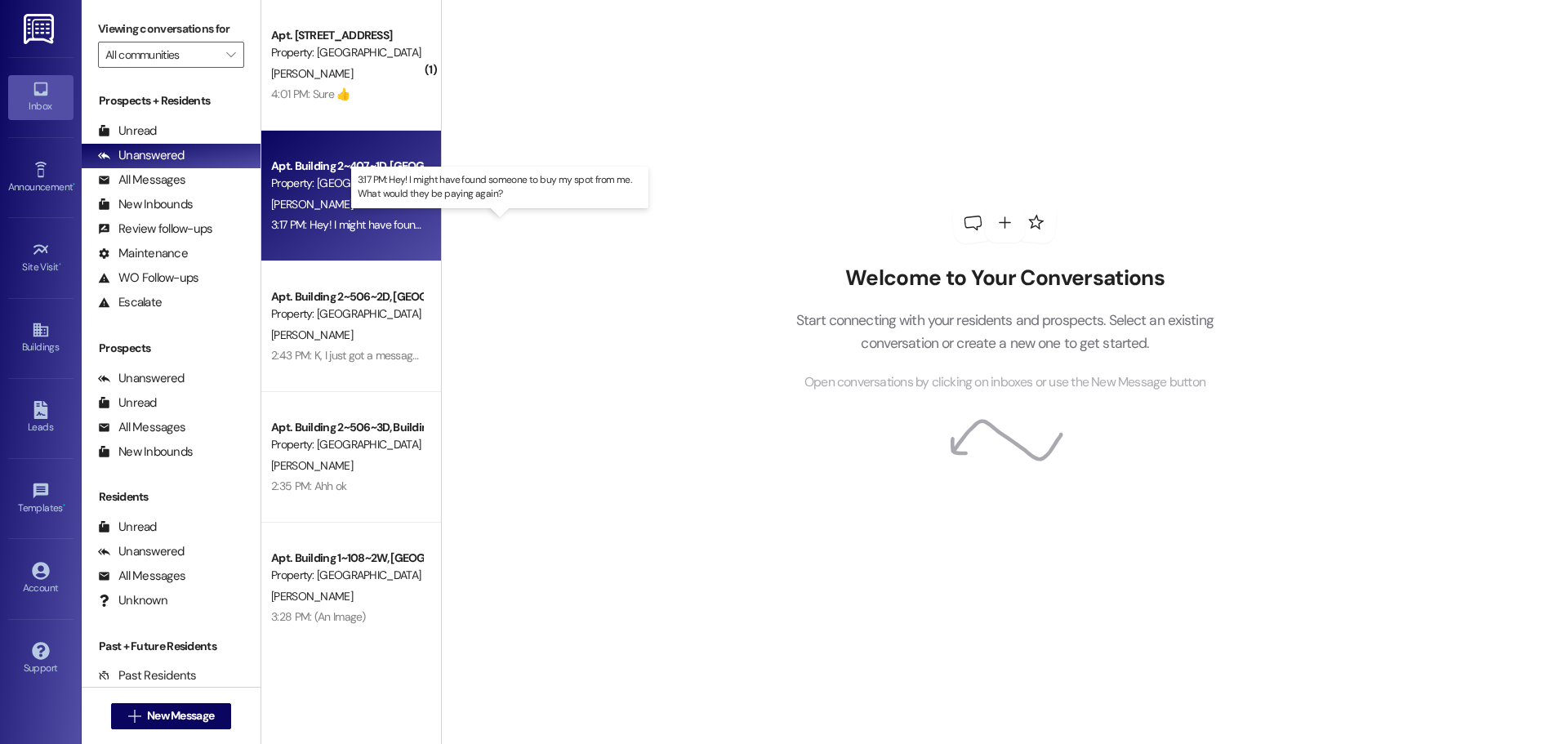
click at [388, 222] on div "3:17 PM: Hey! I might have found someone to buy my spot from me. What would the…" at bounding box center [514, 224] width 487 height 15
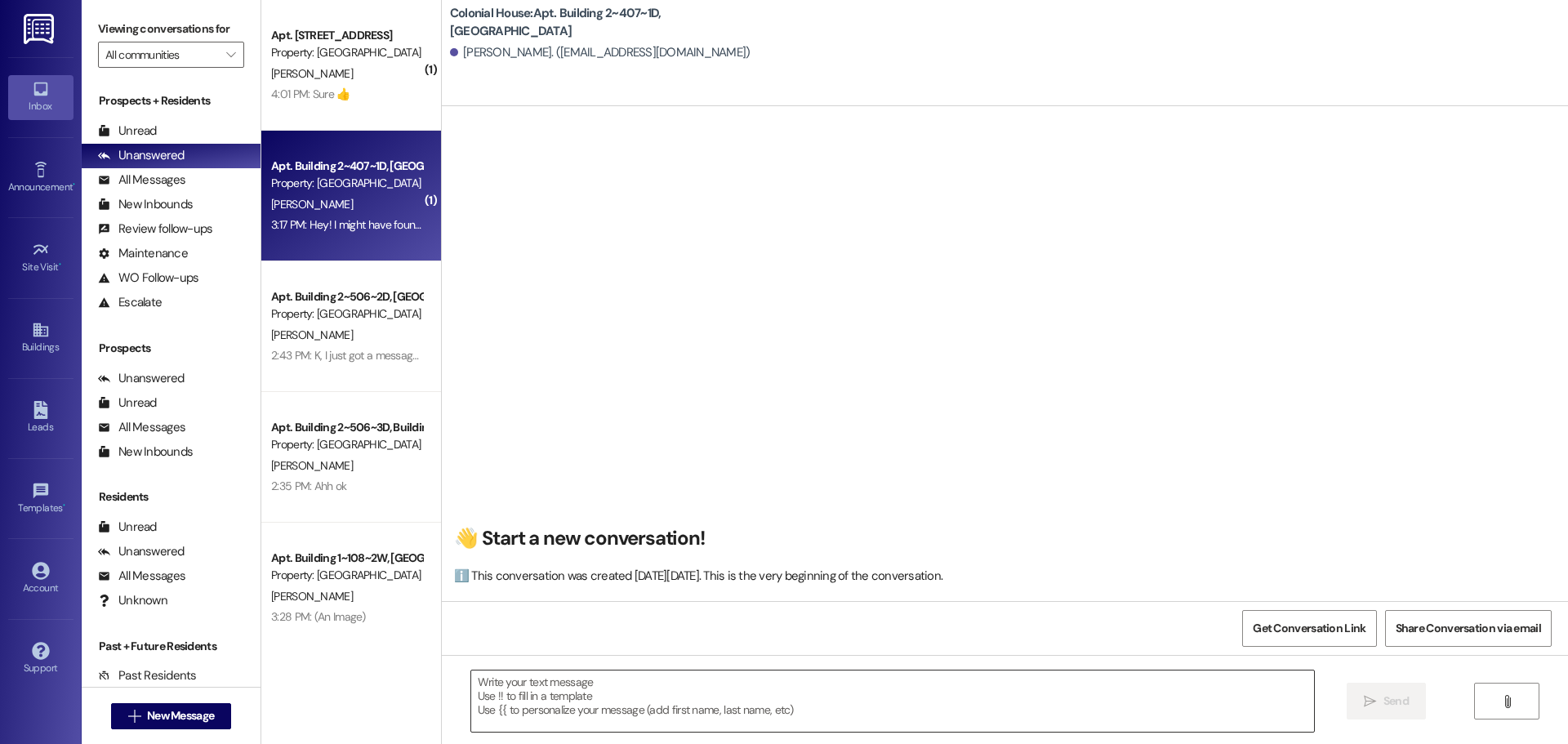
click at [603, 709] on textarea at bounding box center [892, 701] width 843 height 61
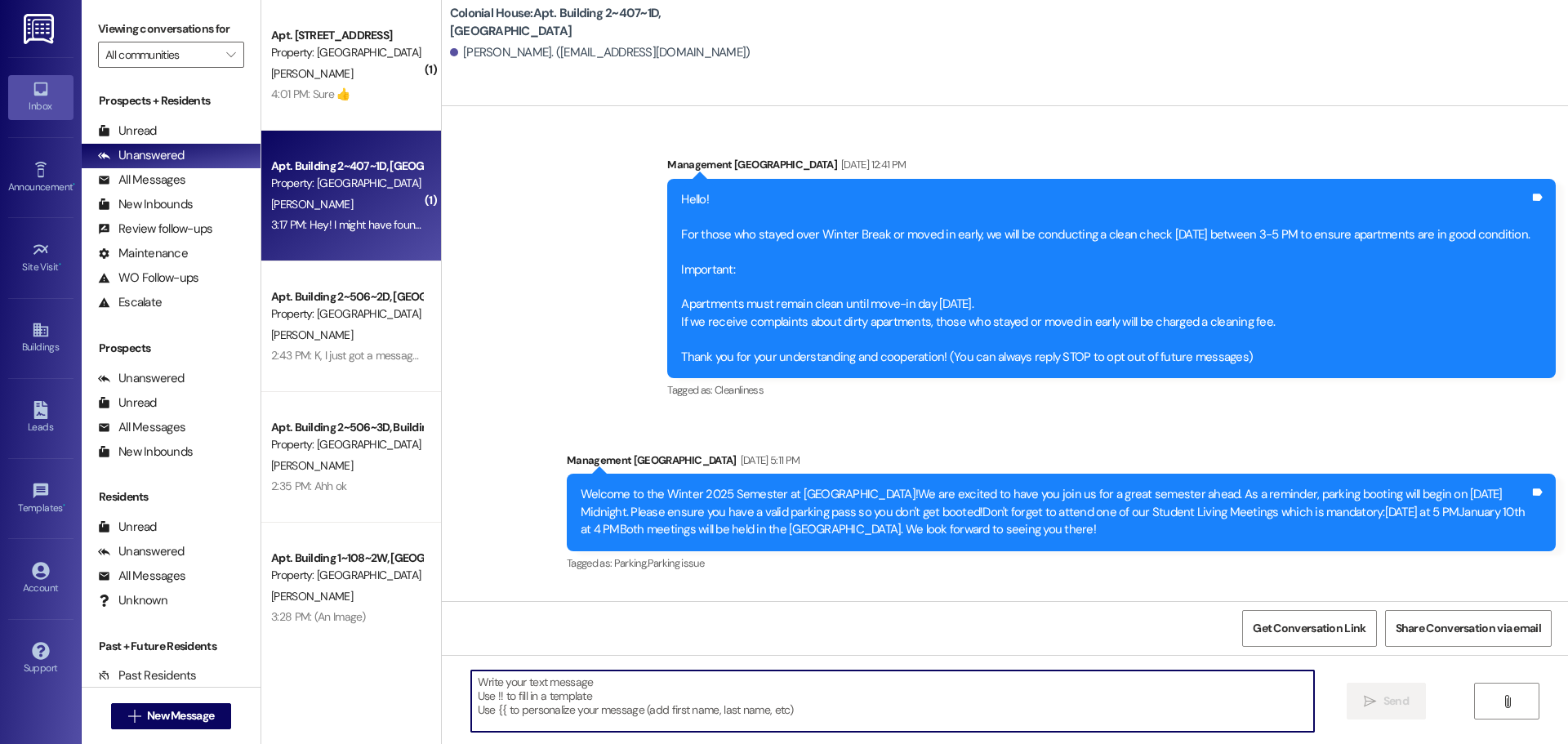
scroll to position [39490, 0]
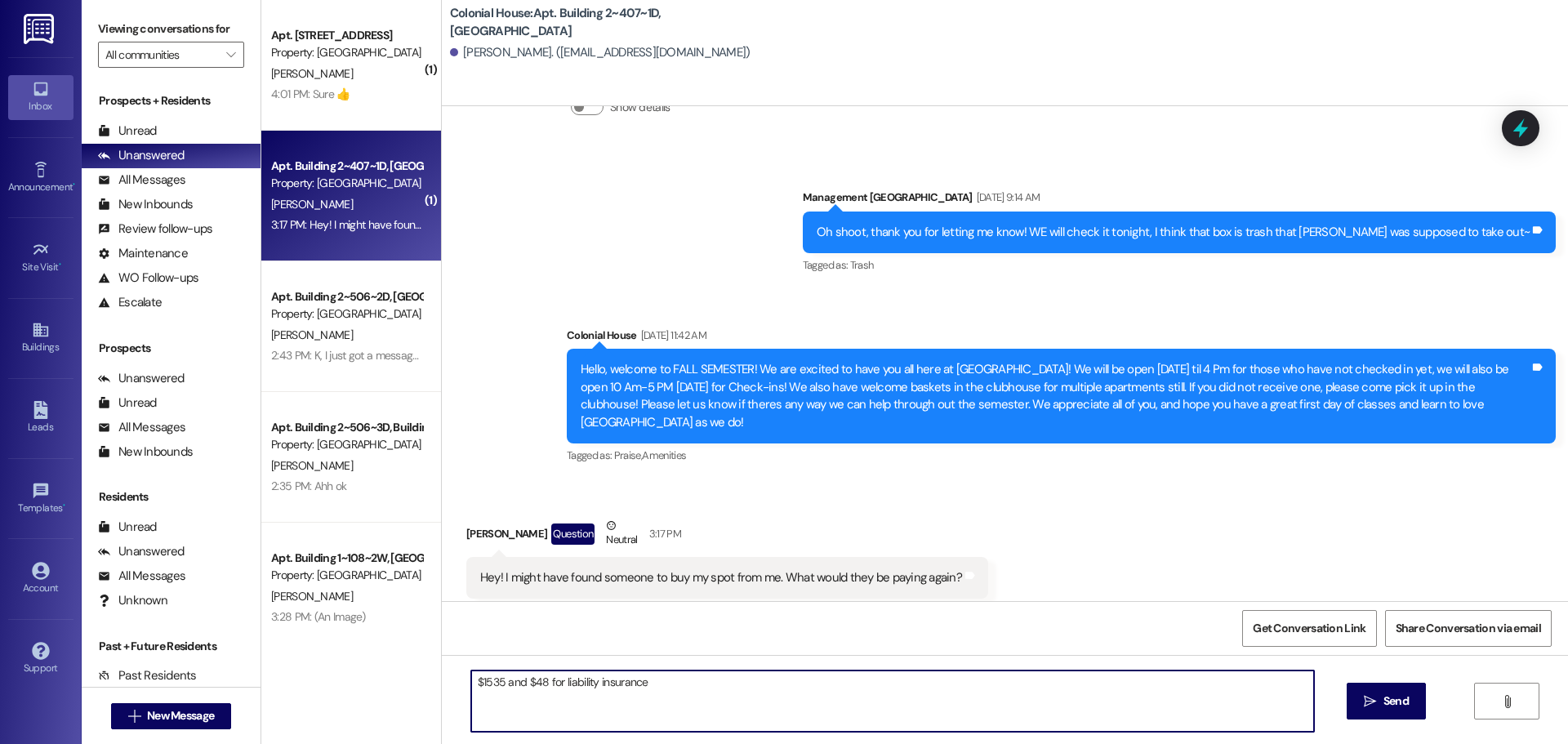
type textarea "$1535 and $48 for liability insurancee"
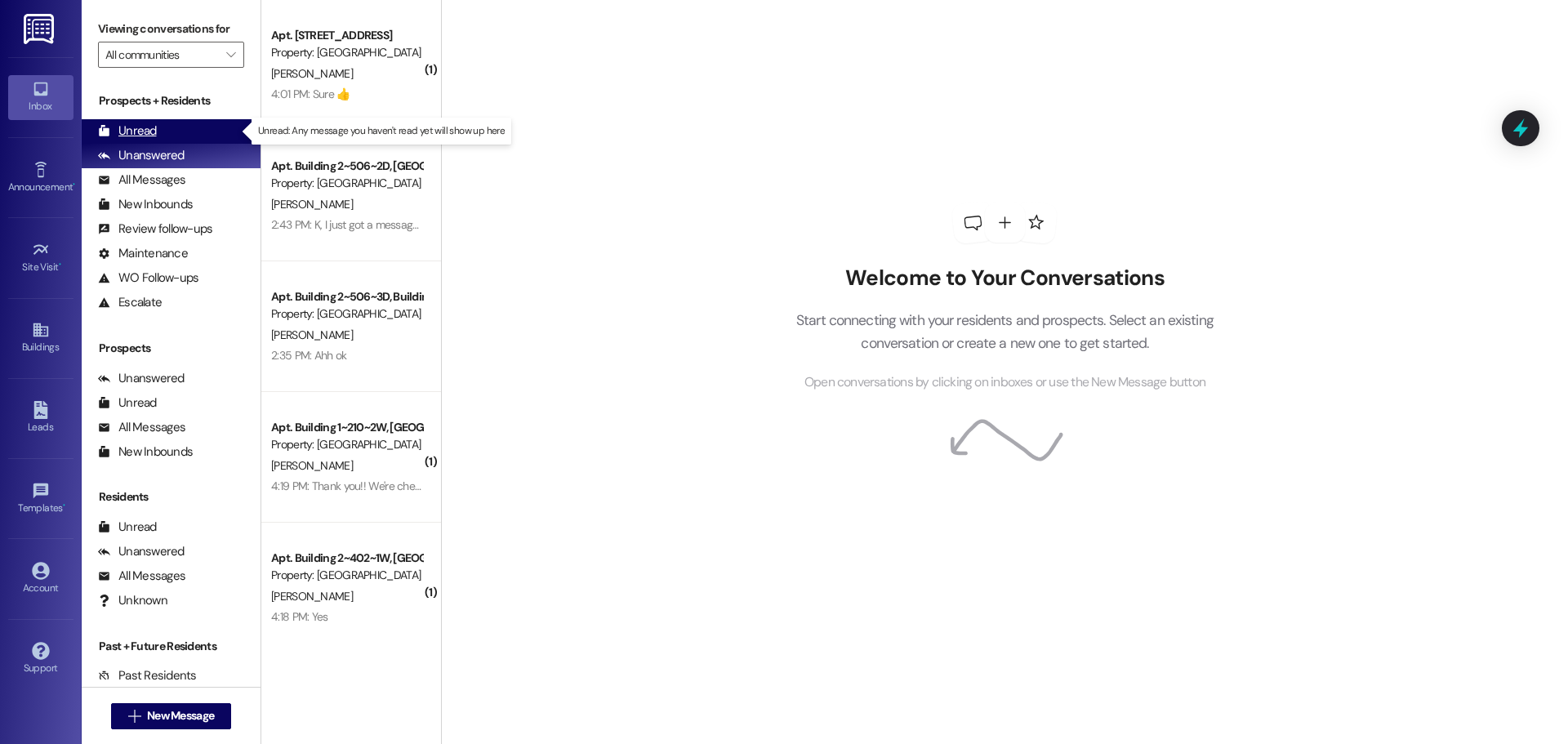
click at [201, 129] on div "Unread (0)" at bounding box center [171, 131] width 179 height 24
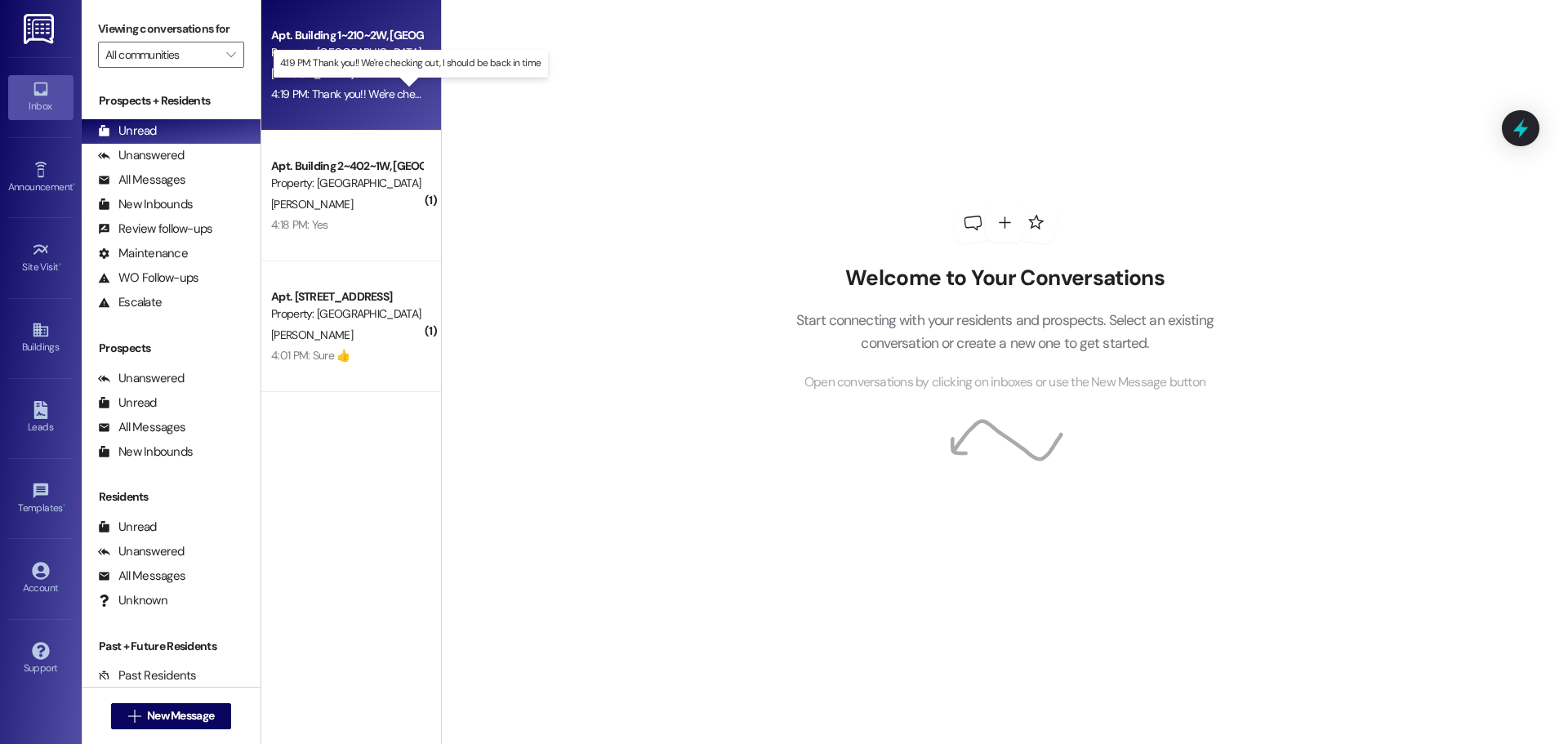
click at [365, 97] on div "4:19 PM: Thank you!! We're checking out, I should be back in time 4:19 PM: Than…" at bounding box center [423, 93] width 305 height 15
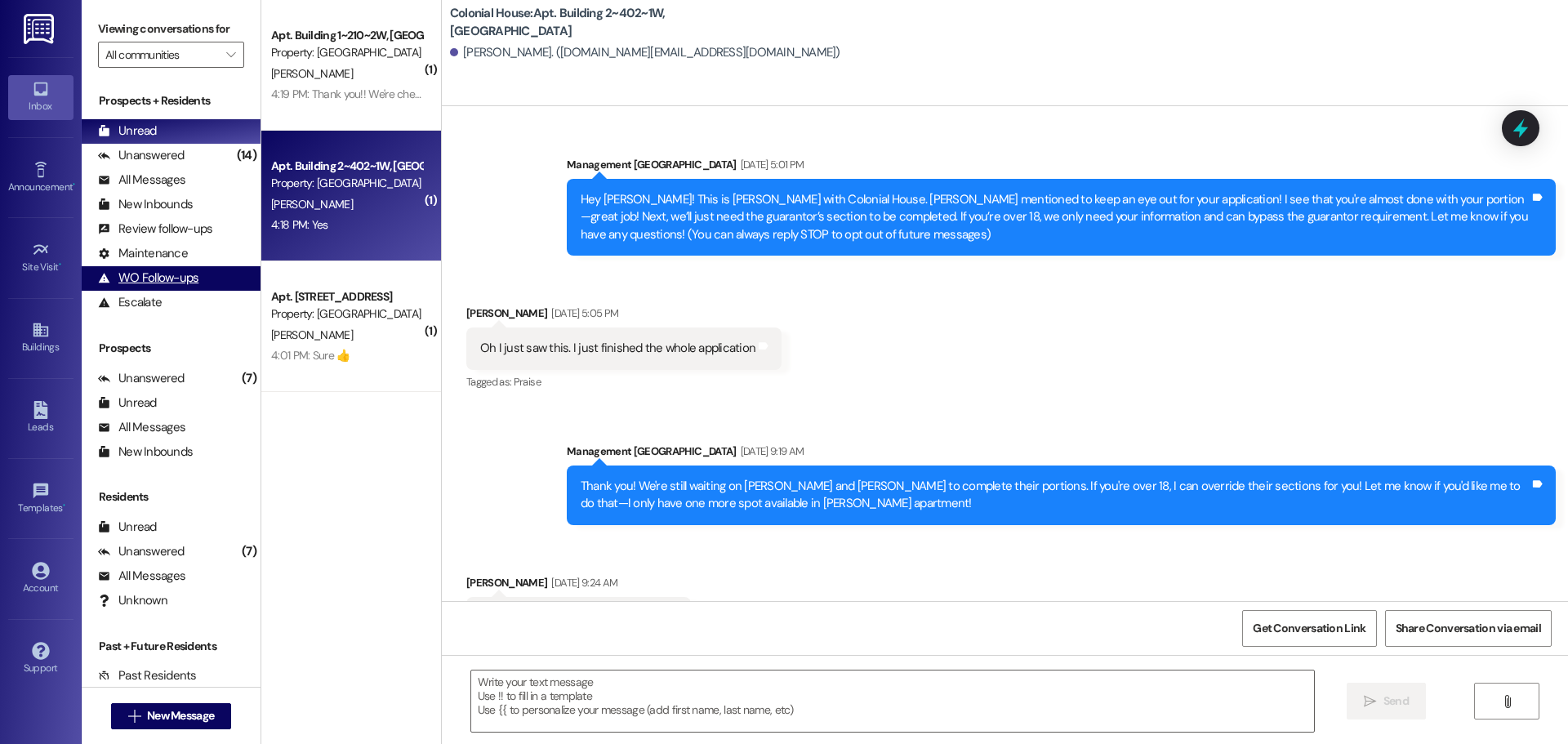
scroll to position [12411, 0]
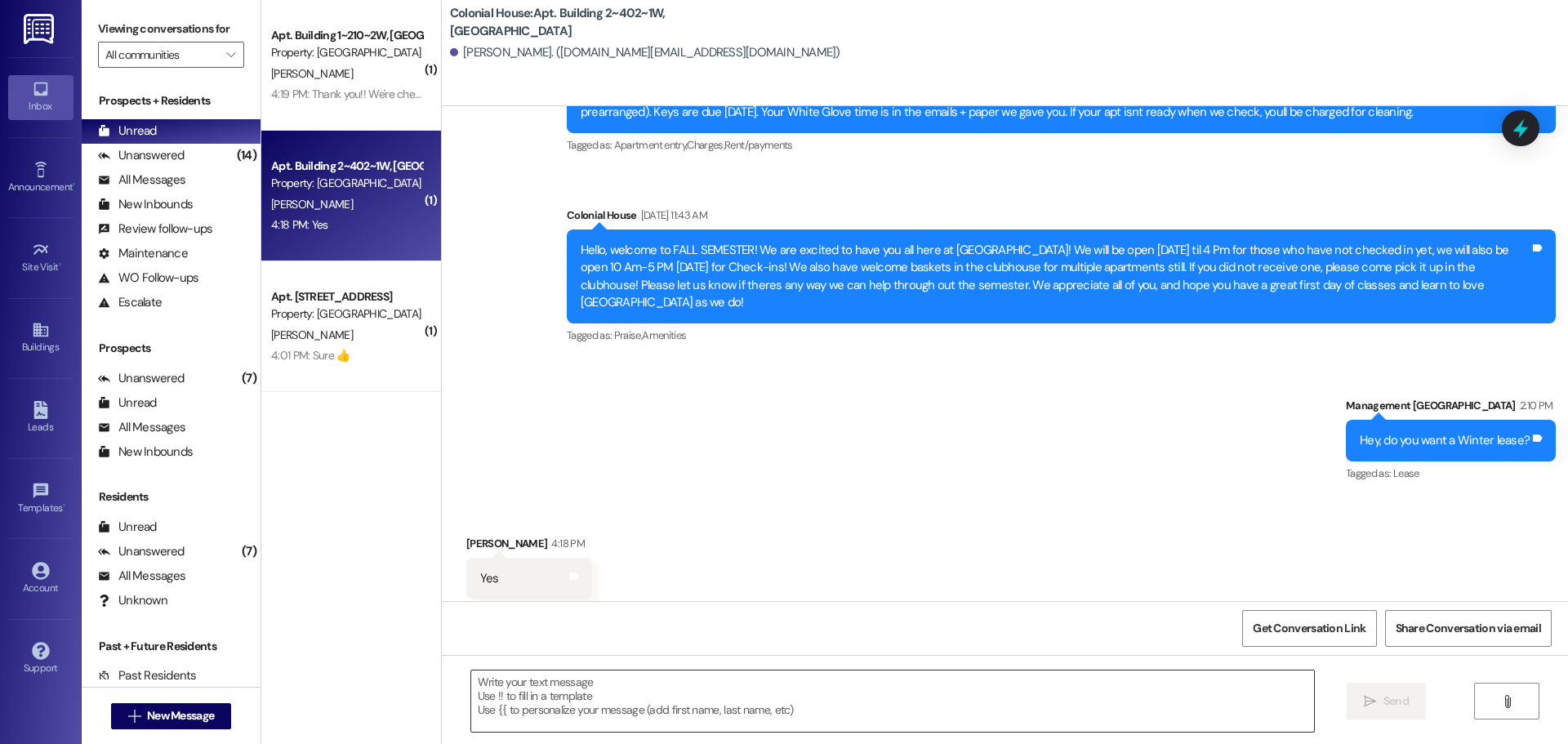
click at [495, 702] on textarea at bounding box center [892, 701] width 843 height 61
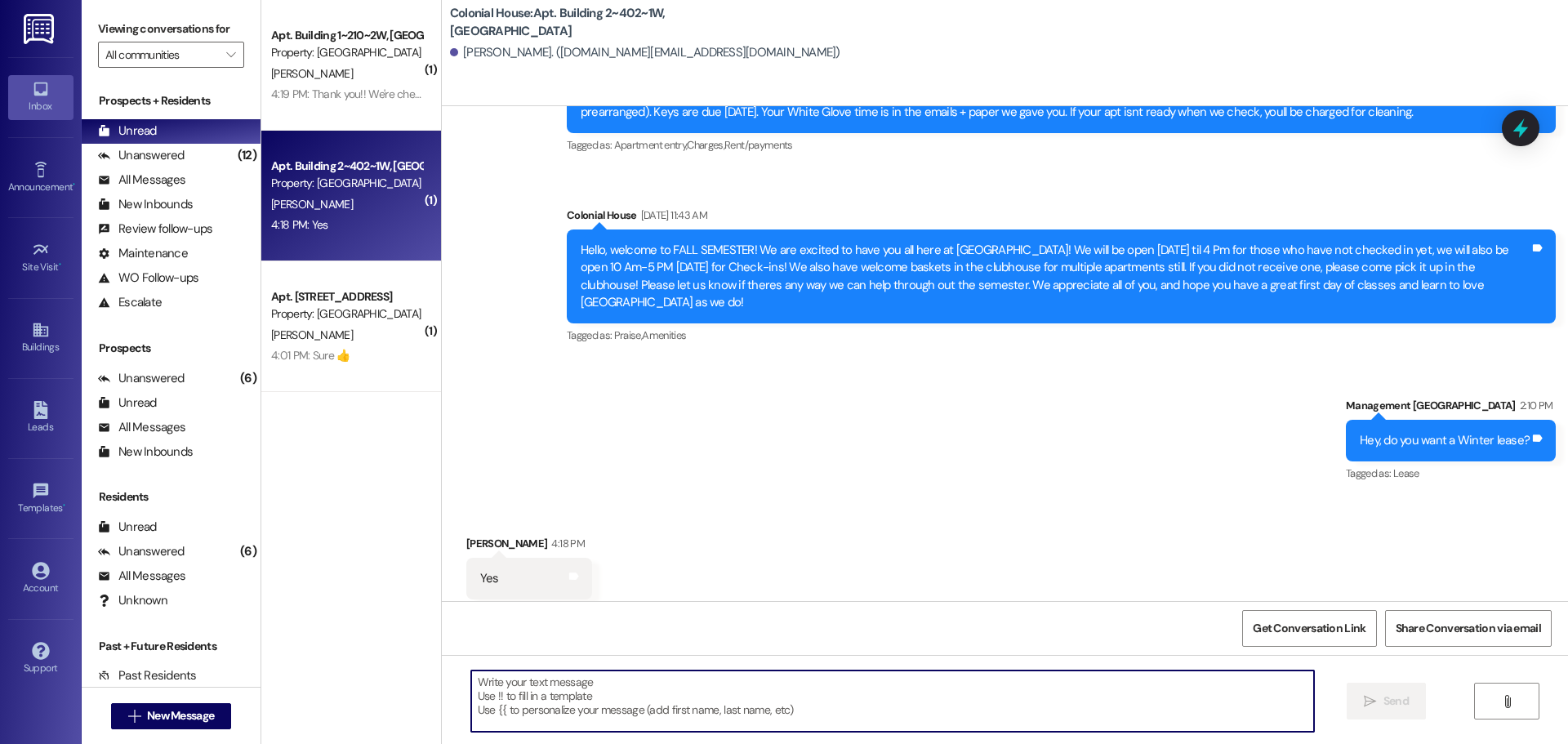
click at [581, 695] on textarea at bounding box center [892, 701] width 843 height 61
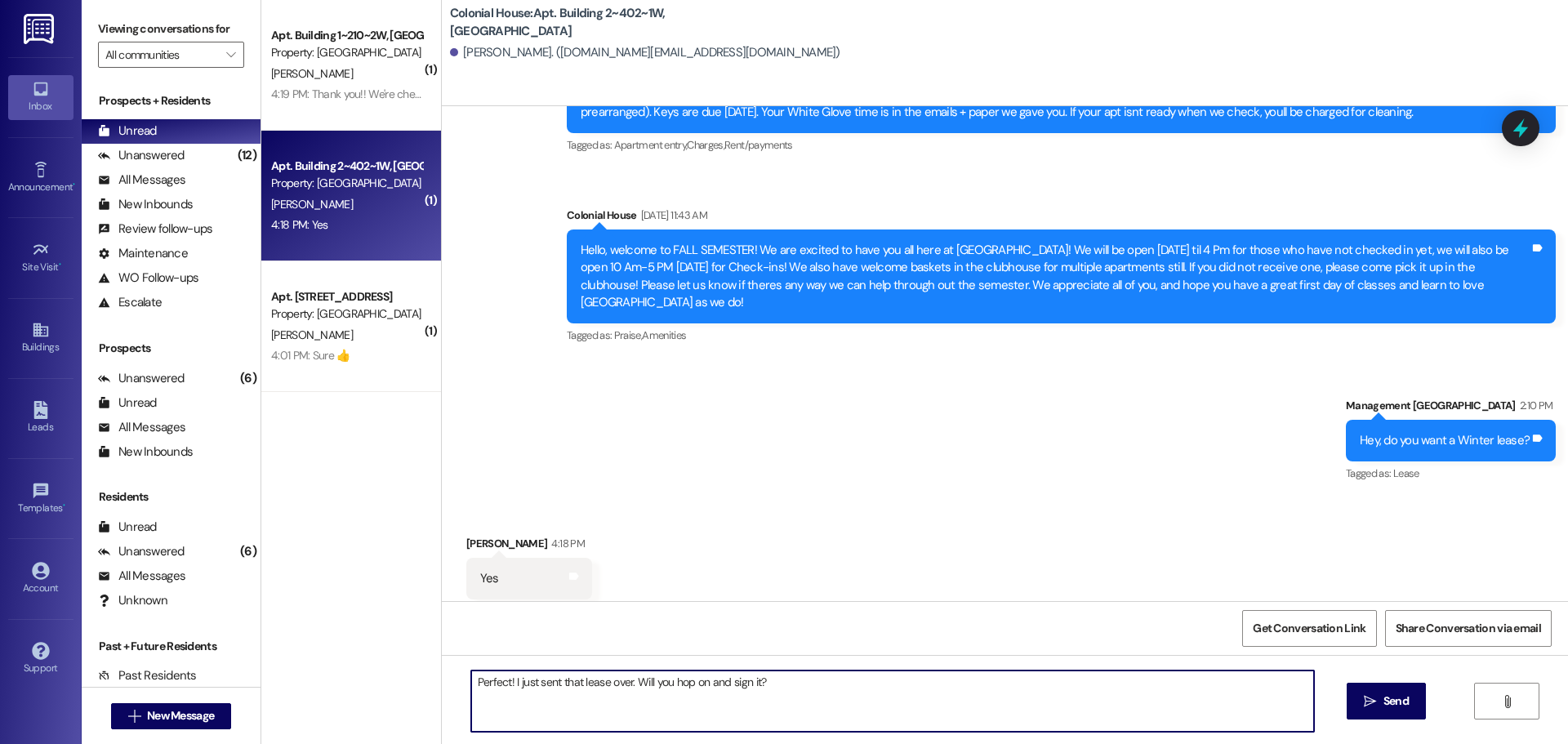
type textarea "Perfect! I just sent that lease over. Will you hop on and sign it??"
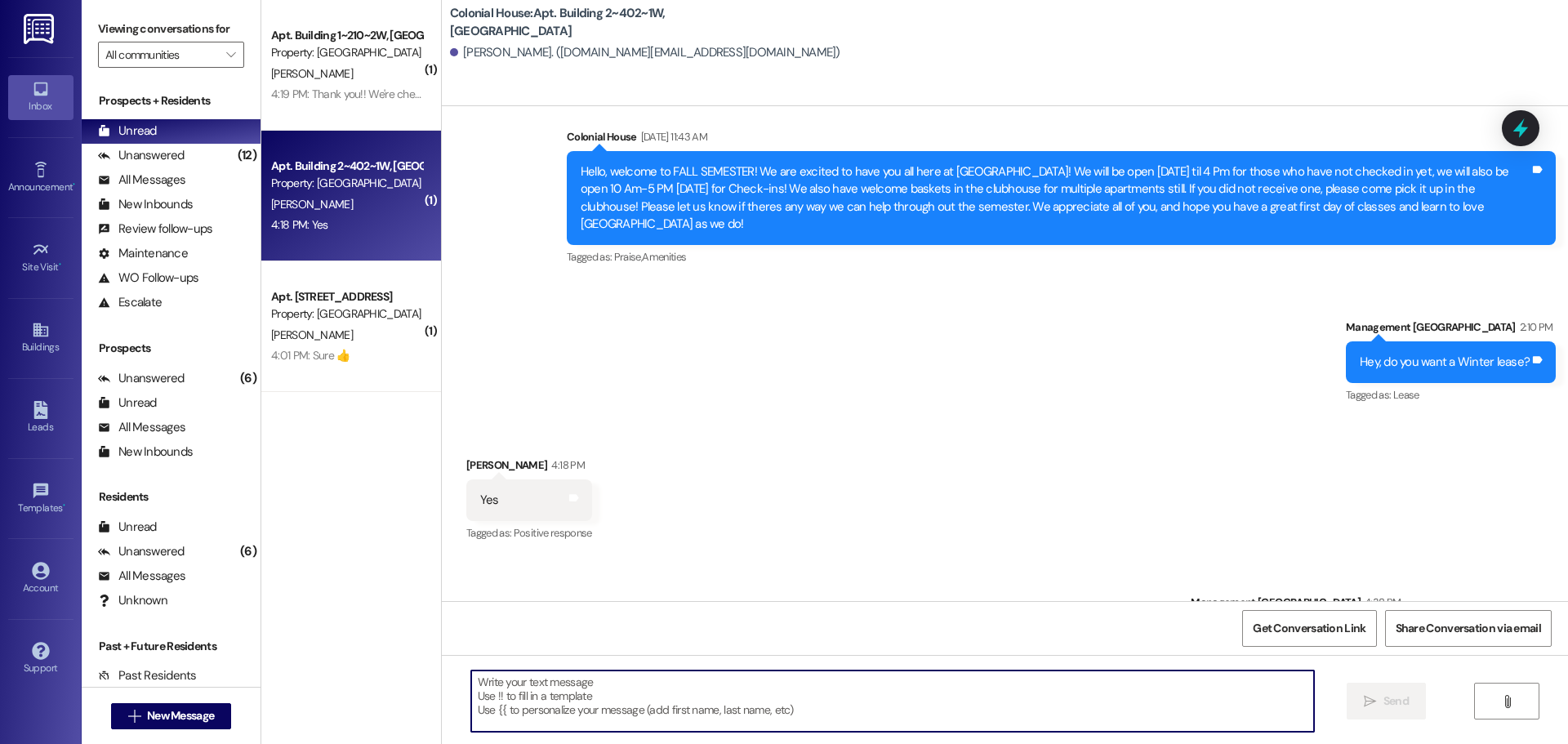
scroll to position [12525, 0]
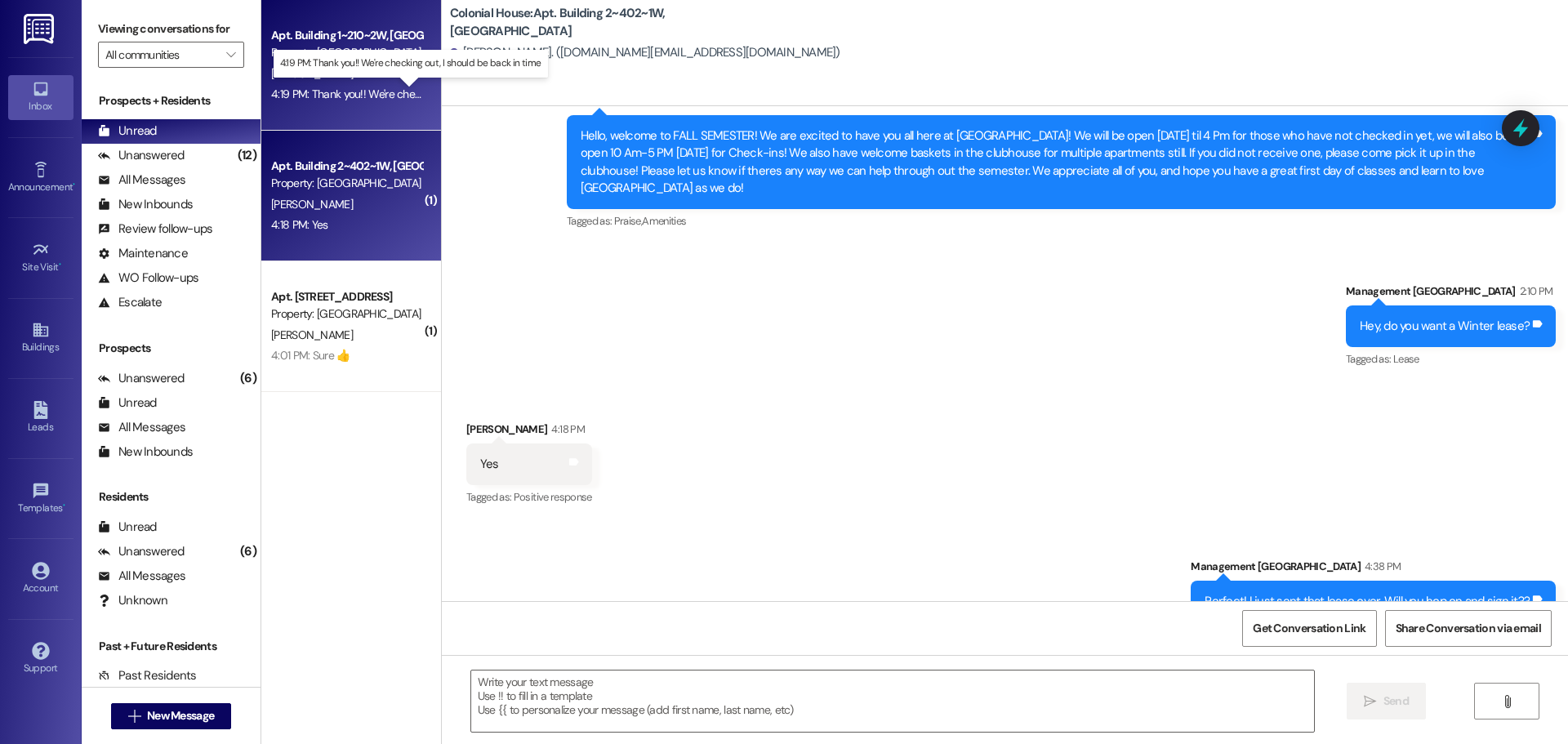
click at [334, 87] on div "4:19 PM: Thank you!! We're checking out, I should be back in time 4:19 PM: Than…" at bounding box center [423, 93] width 305 height 15
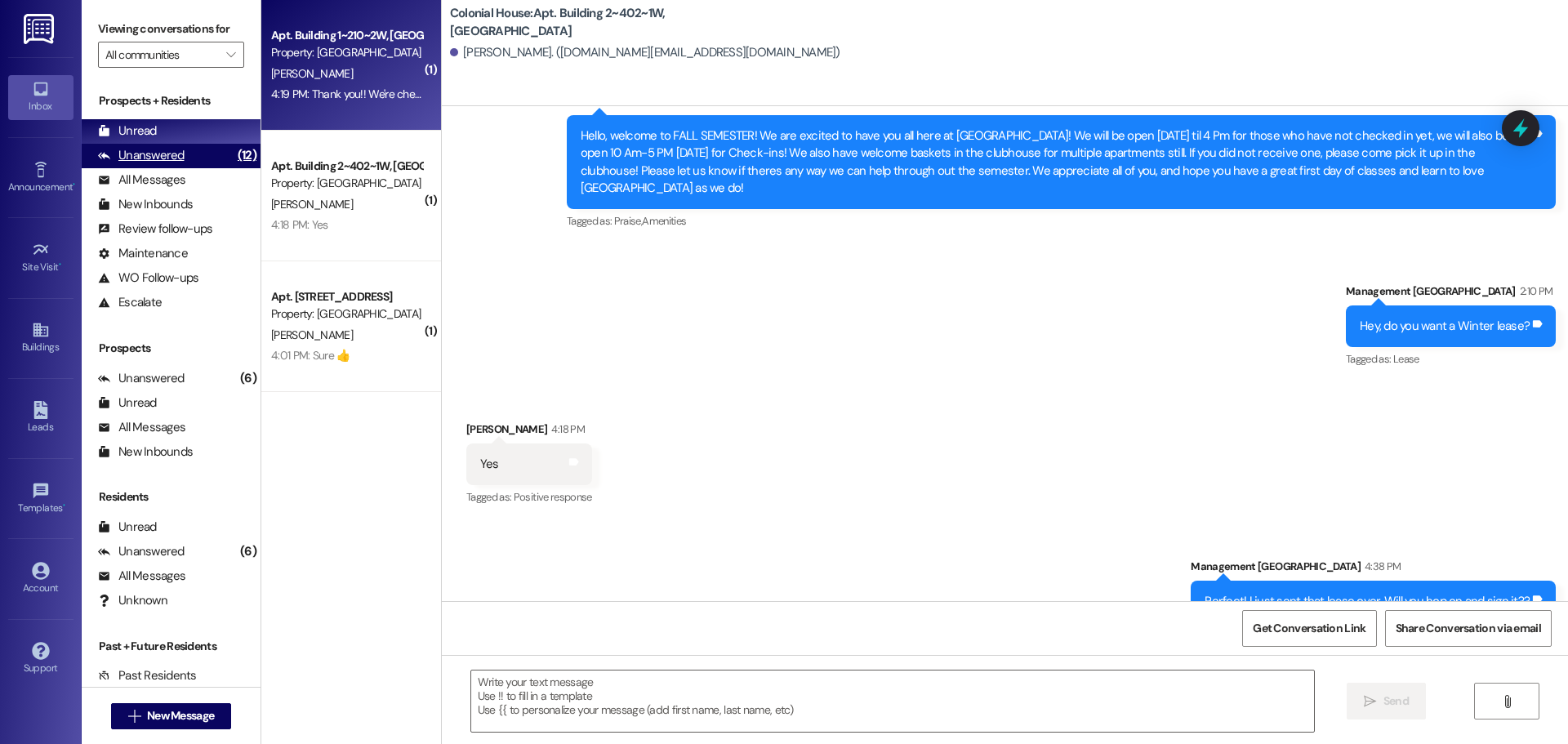
click at [177, 154] on div "Unanswered" at bounding box center [142, 155] width 86 height 17
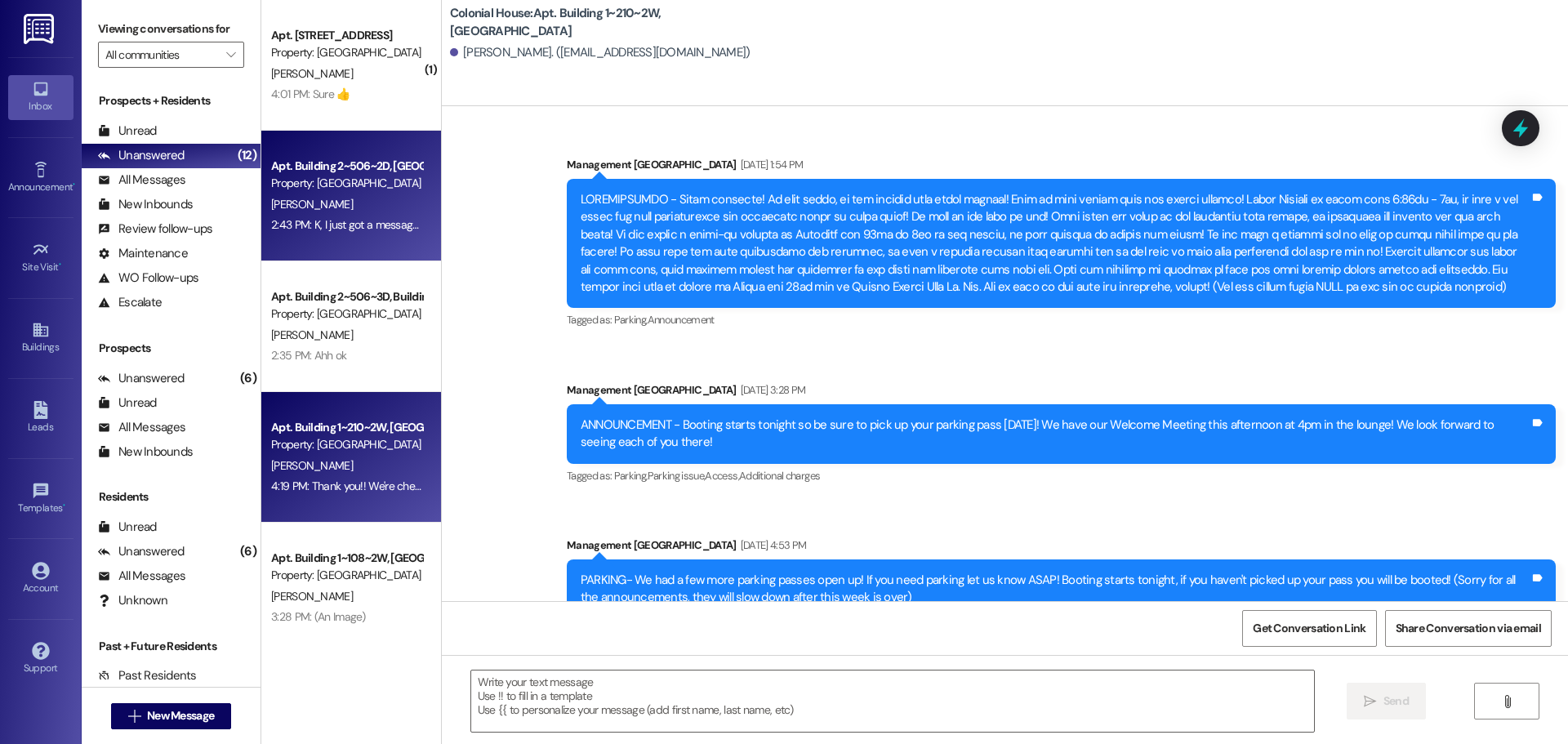
scroll to position [64882, 0]
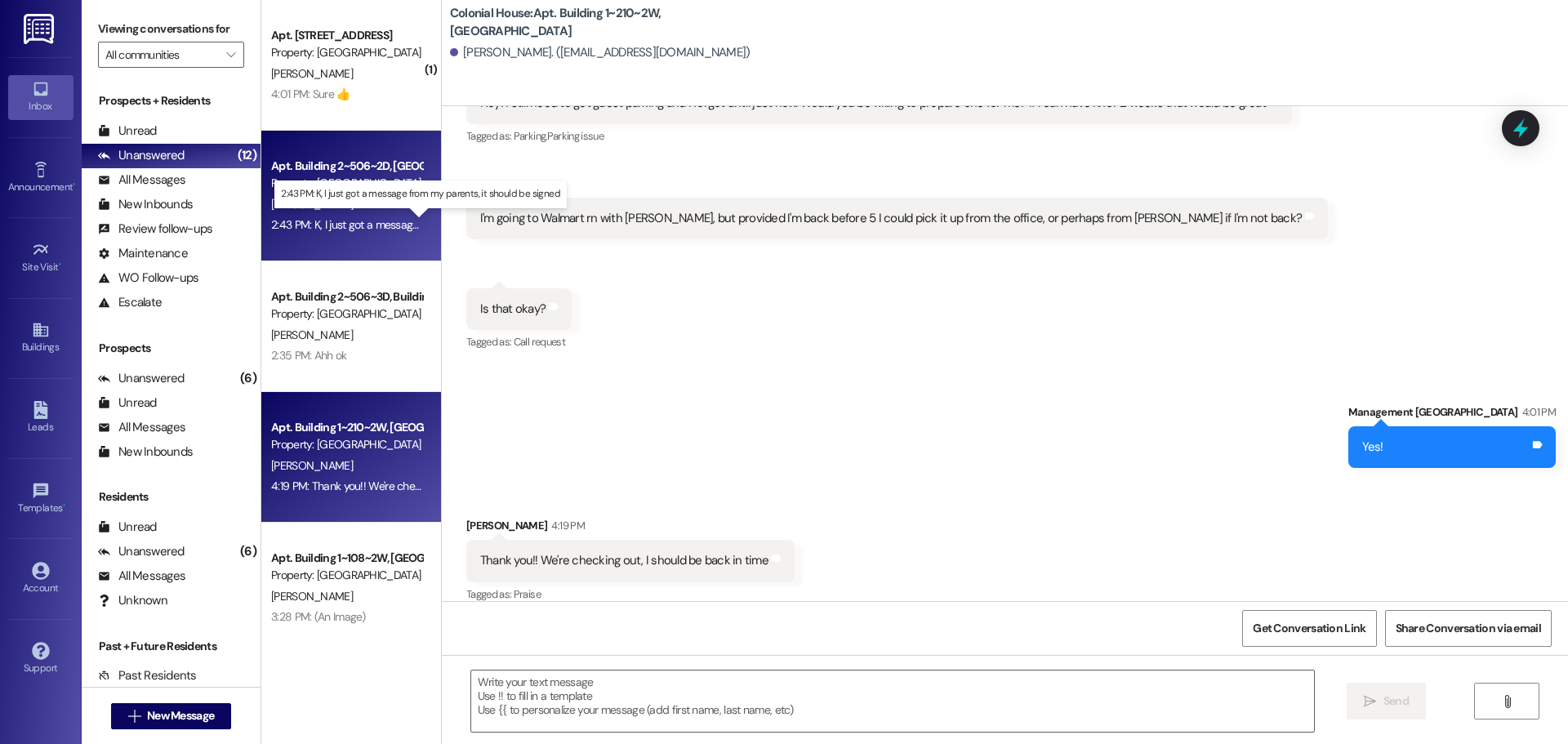
click at [354, 224] on div "2:43 PM: K, I just got a message from my parents, it should be signed 2:43 PM: …" at bounding box center [433, 224] width 324 height 15
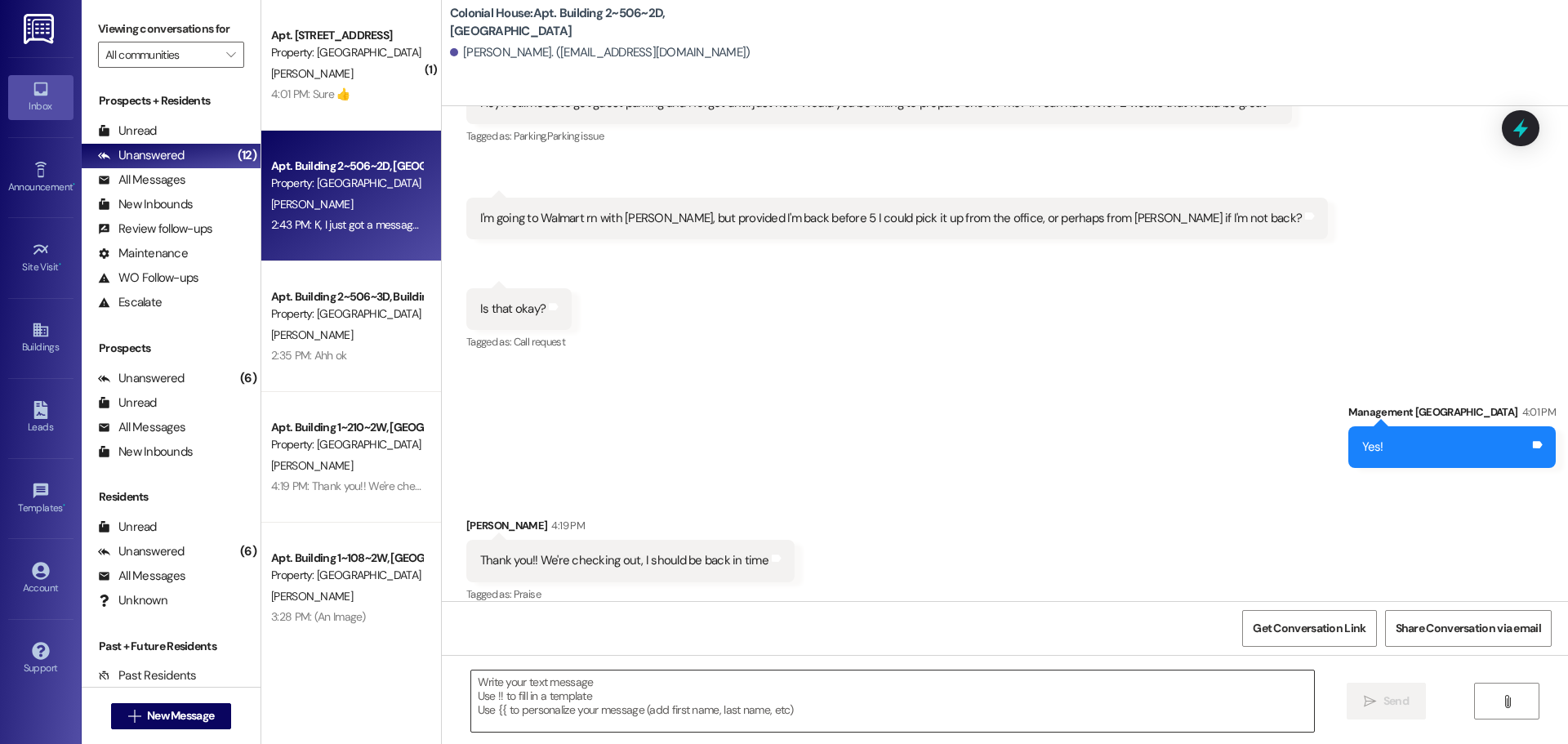
click at [499, 699] on textarea at bounding box center [892, 701] width 843 height 61
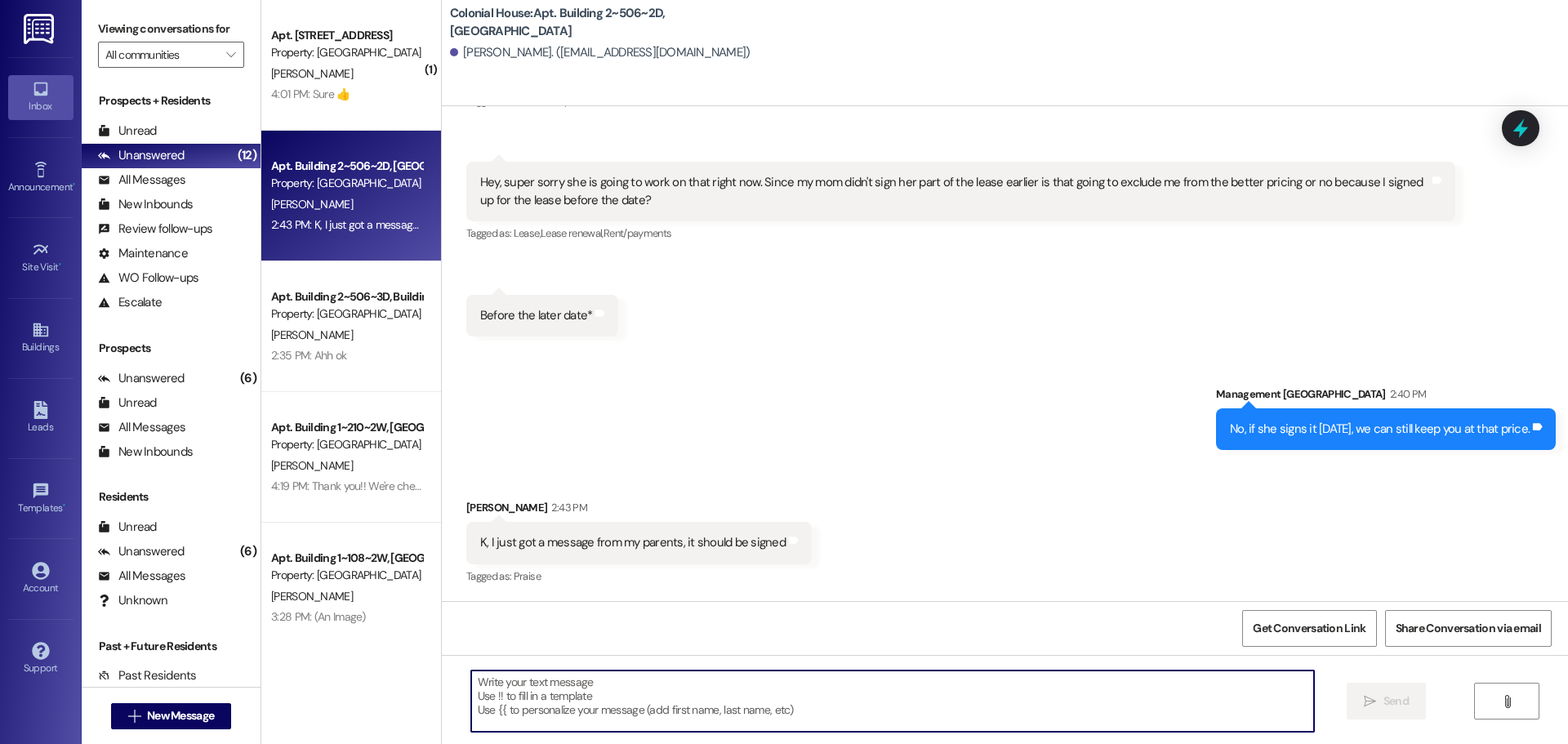
scroll to position [3973, 0]
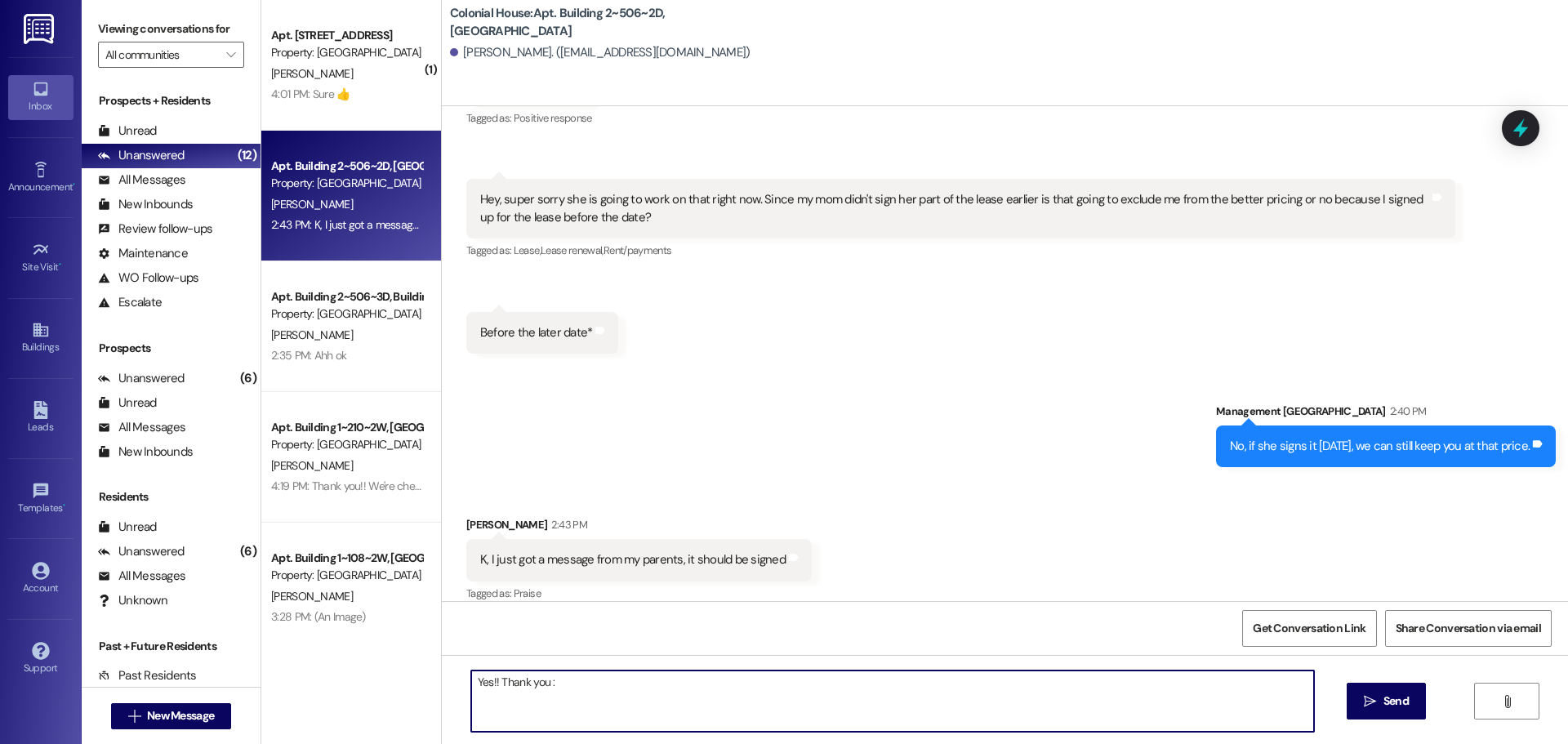
type textarea "Yes!! Thank you :)"
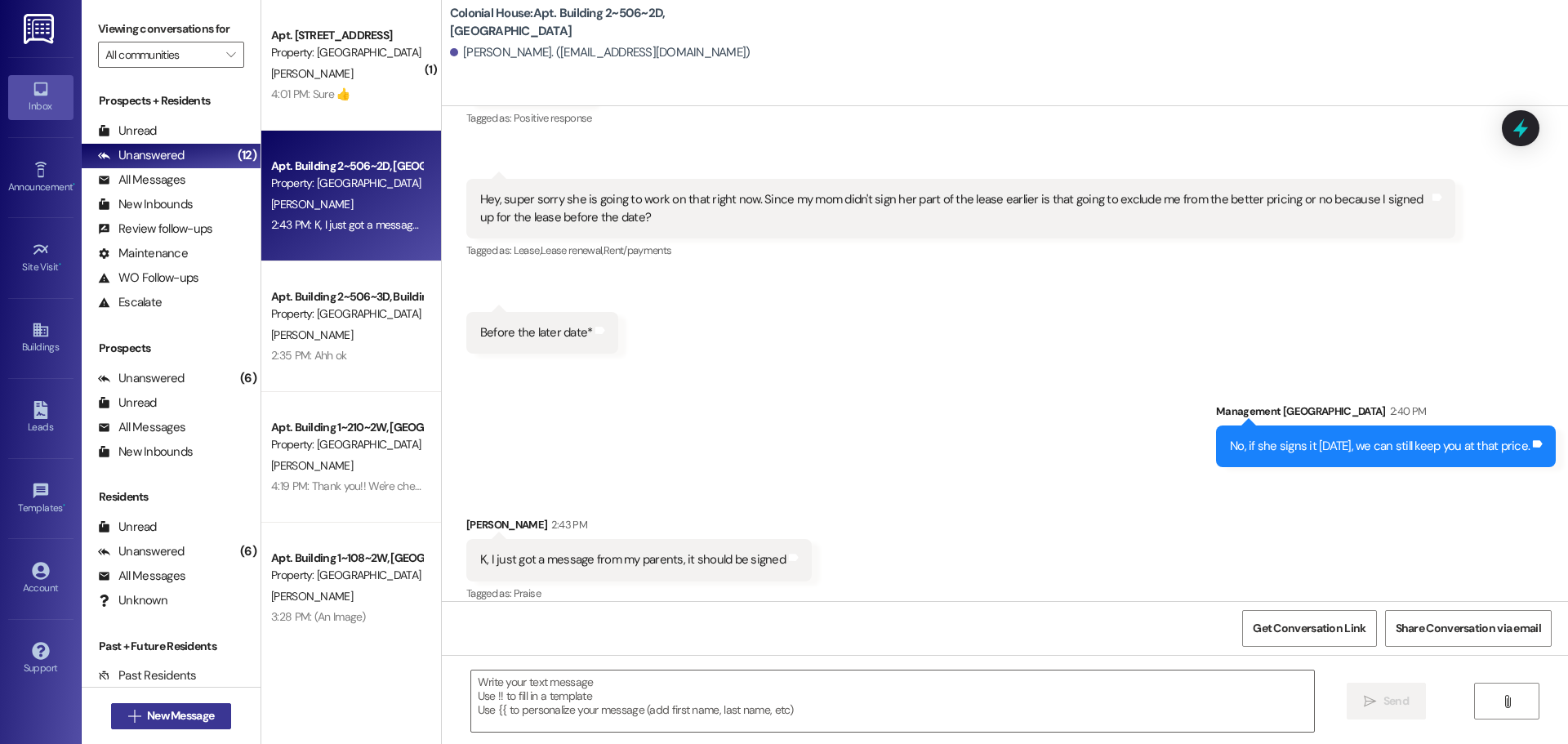
click at [207, 711] on span "New Message" at bounding box center [180, 716] width 67 height 17
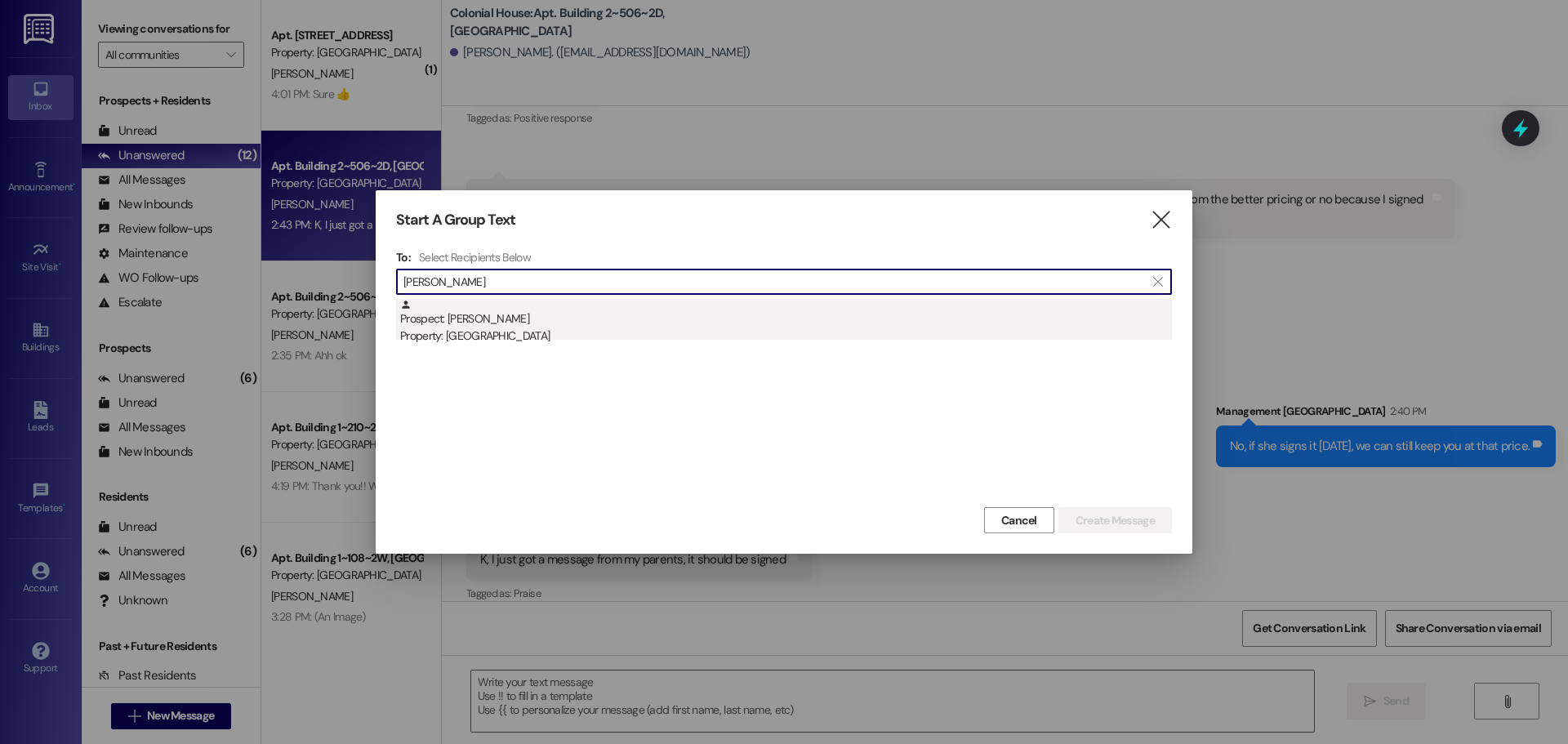
type input "Olivia Aer"
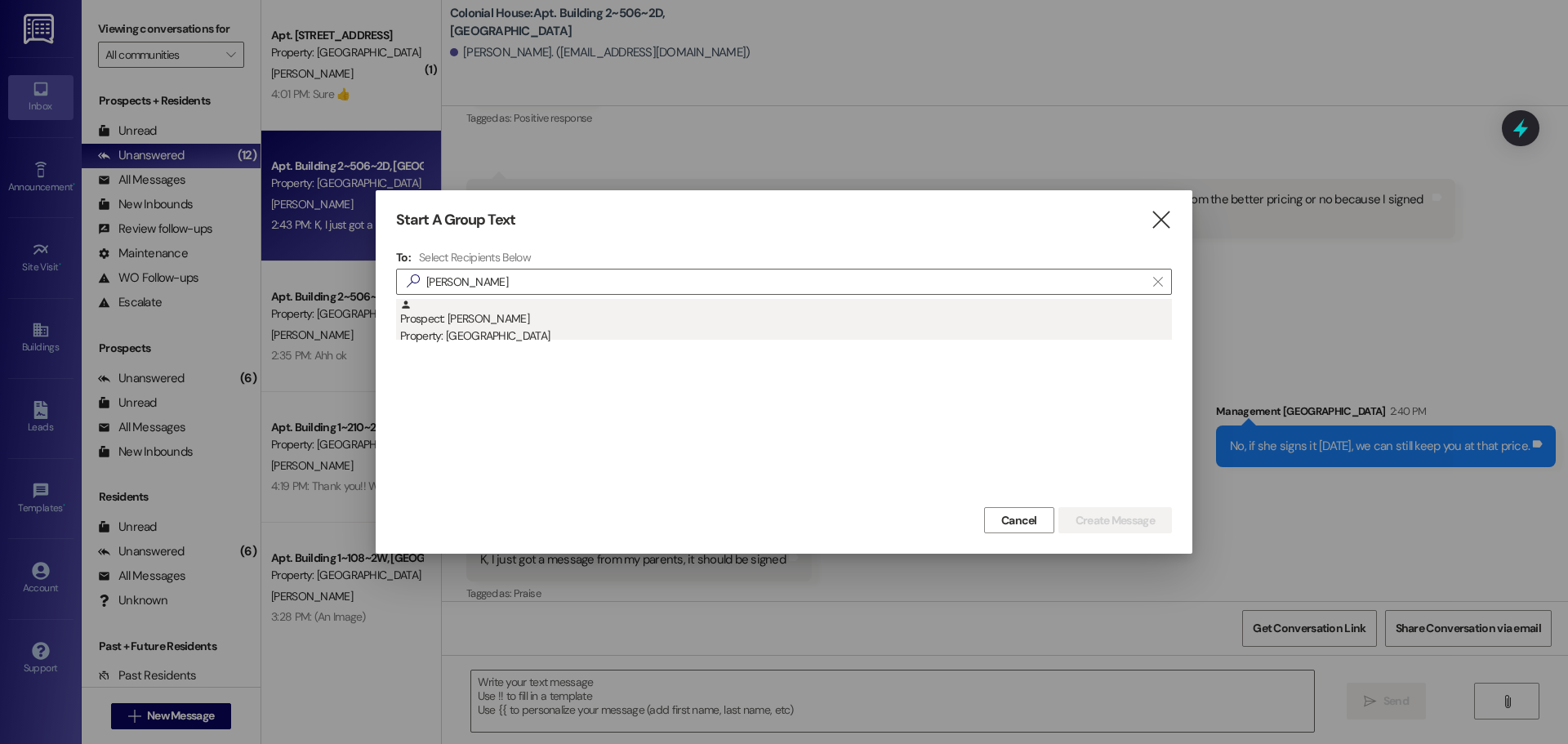
click at [598, 325] on div "Prospect: Olivia Aery Property: Colonial House" at bounding box center [786, 322] width 771 height 47
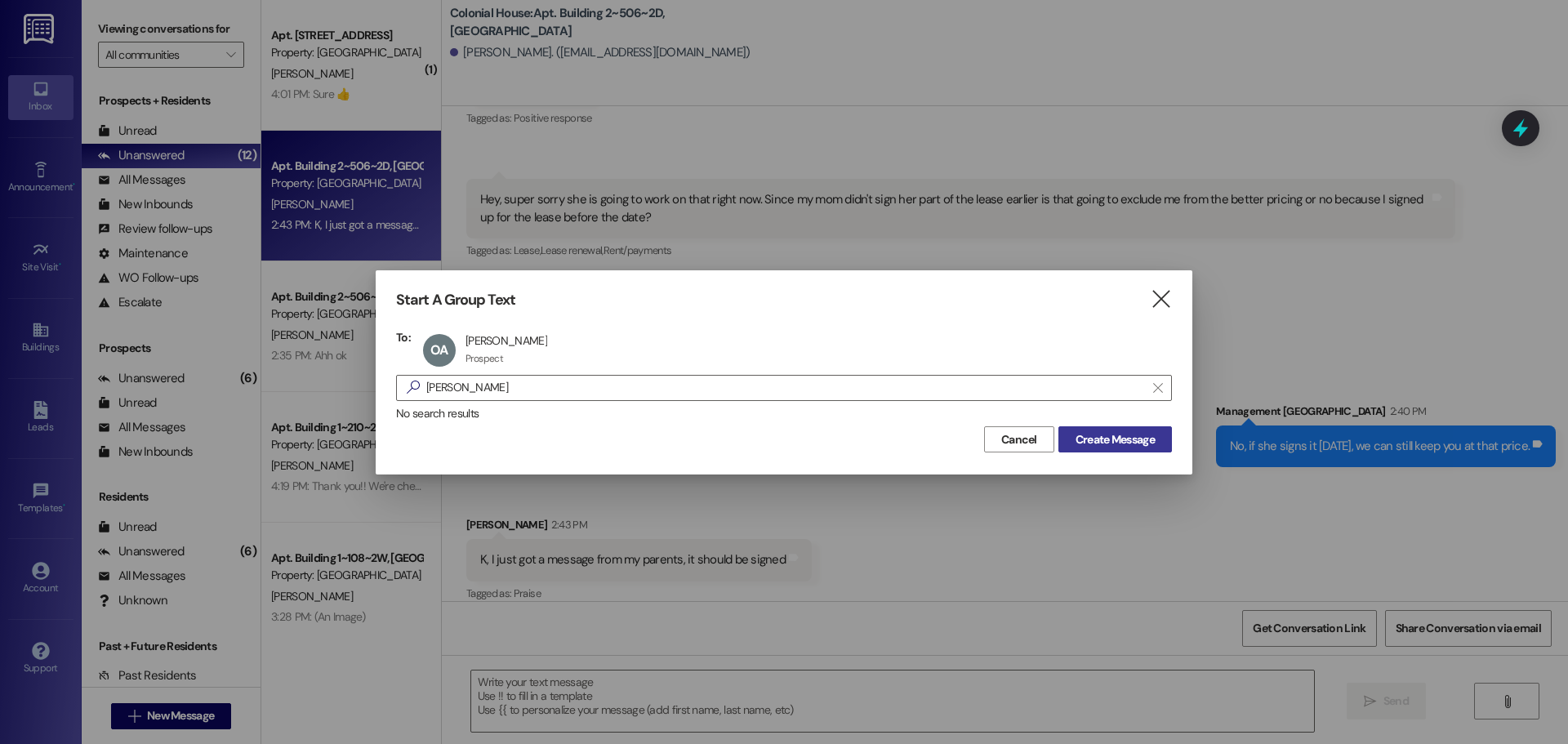
click at [1067, 438] on button "Create Message" at bounding box center [1116, 439] width 114 height 26
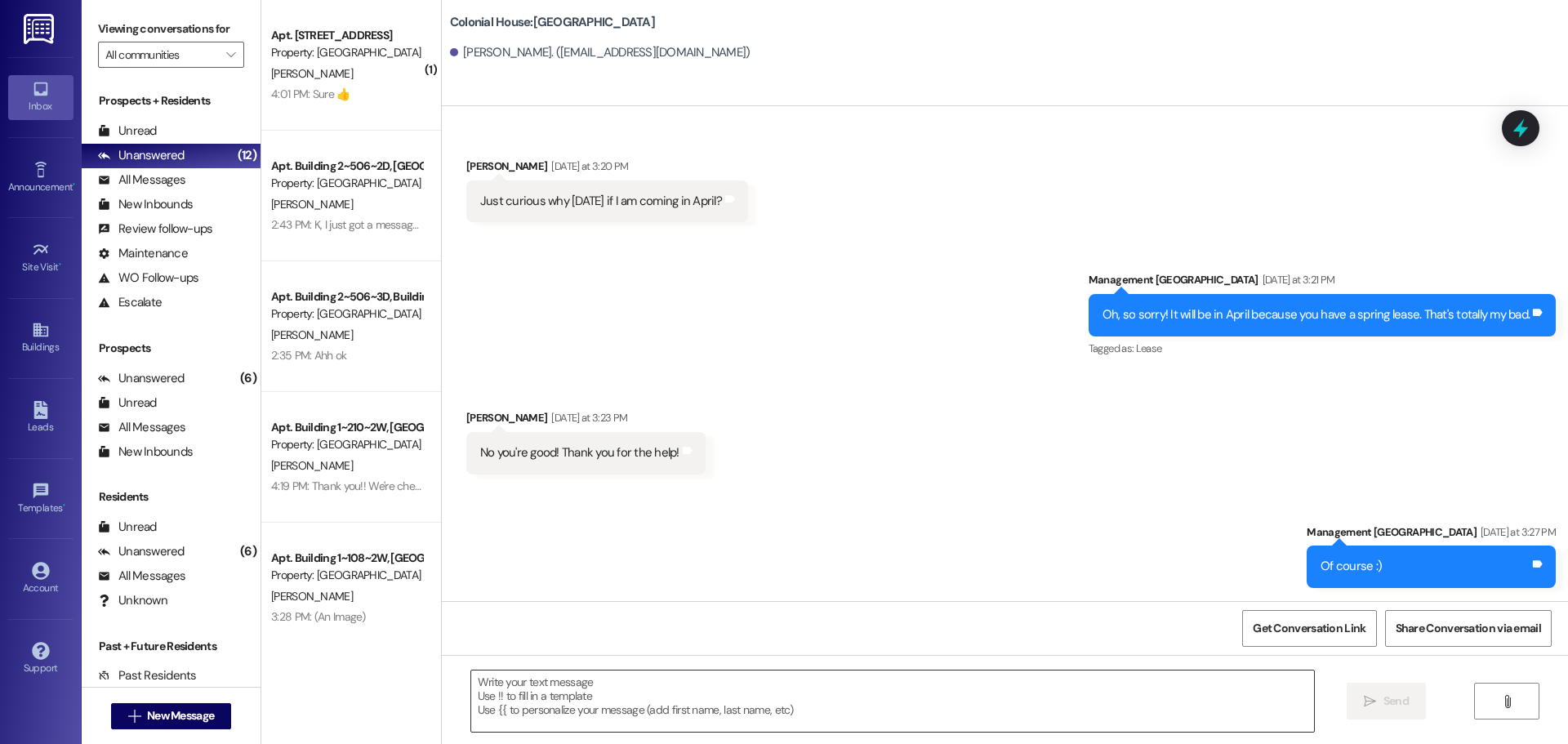
scroll to position [1165, 0]
click at [532, 682] on textarea at bounding box center [892, 701] width 843 height 61
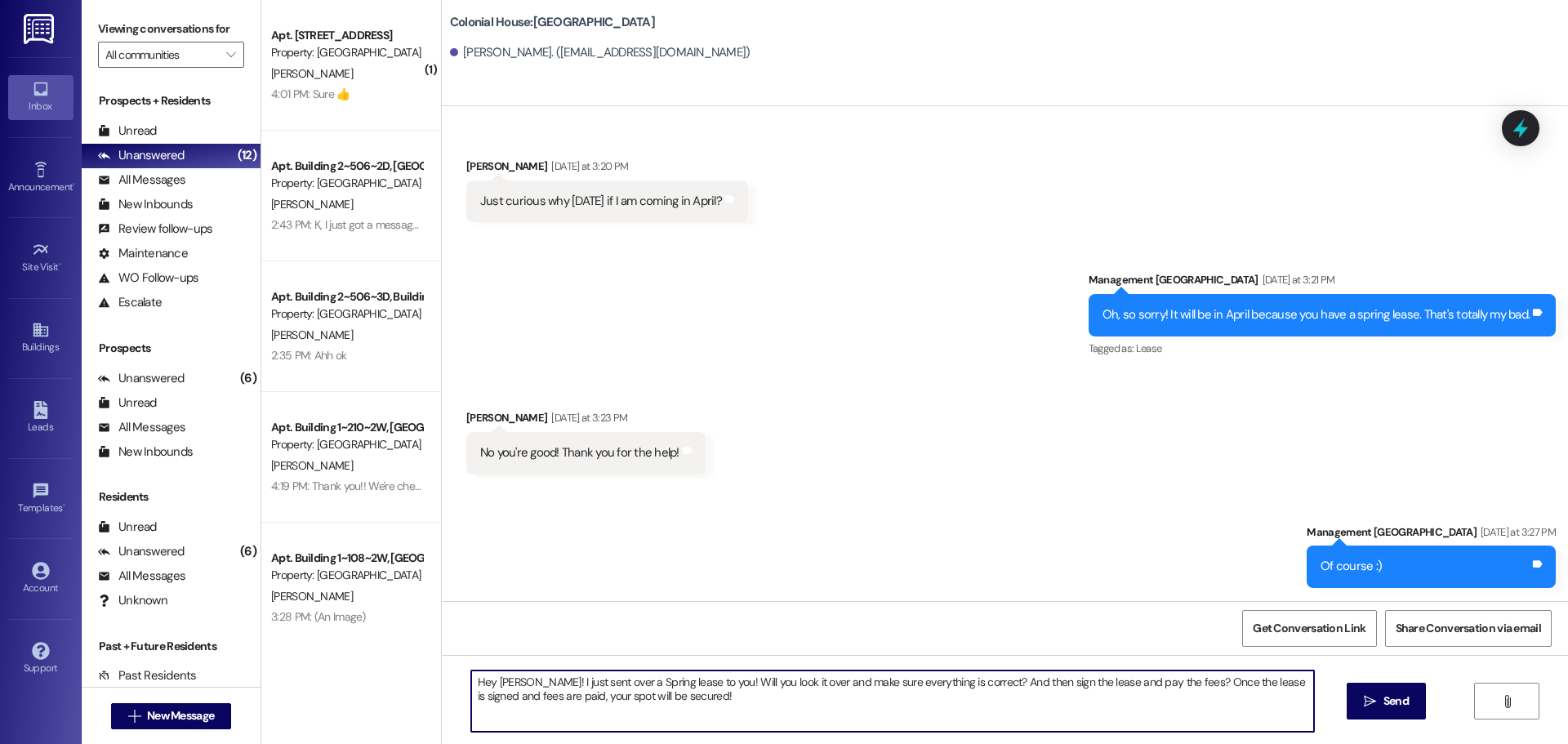
click at [532, 678] on textarea "Hey Olivia! I just sent over a Spring lease to you! Will you look it over and m…" at bounding box center [892, 701] width 843 height 61
click at [654, 705] on textarea "Hey Olivia! I just sent over a Spring lease to you! Will you look it over and m…" at bounding box center [892, 701] width 843 height 61
click at [654, 704] on textarea "Hey Olivia! I just sent over a Spring lease to you! Will you look it over and m…" at bounding box center [892, 701] width 843 height 61
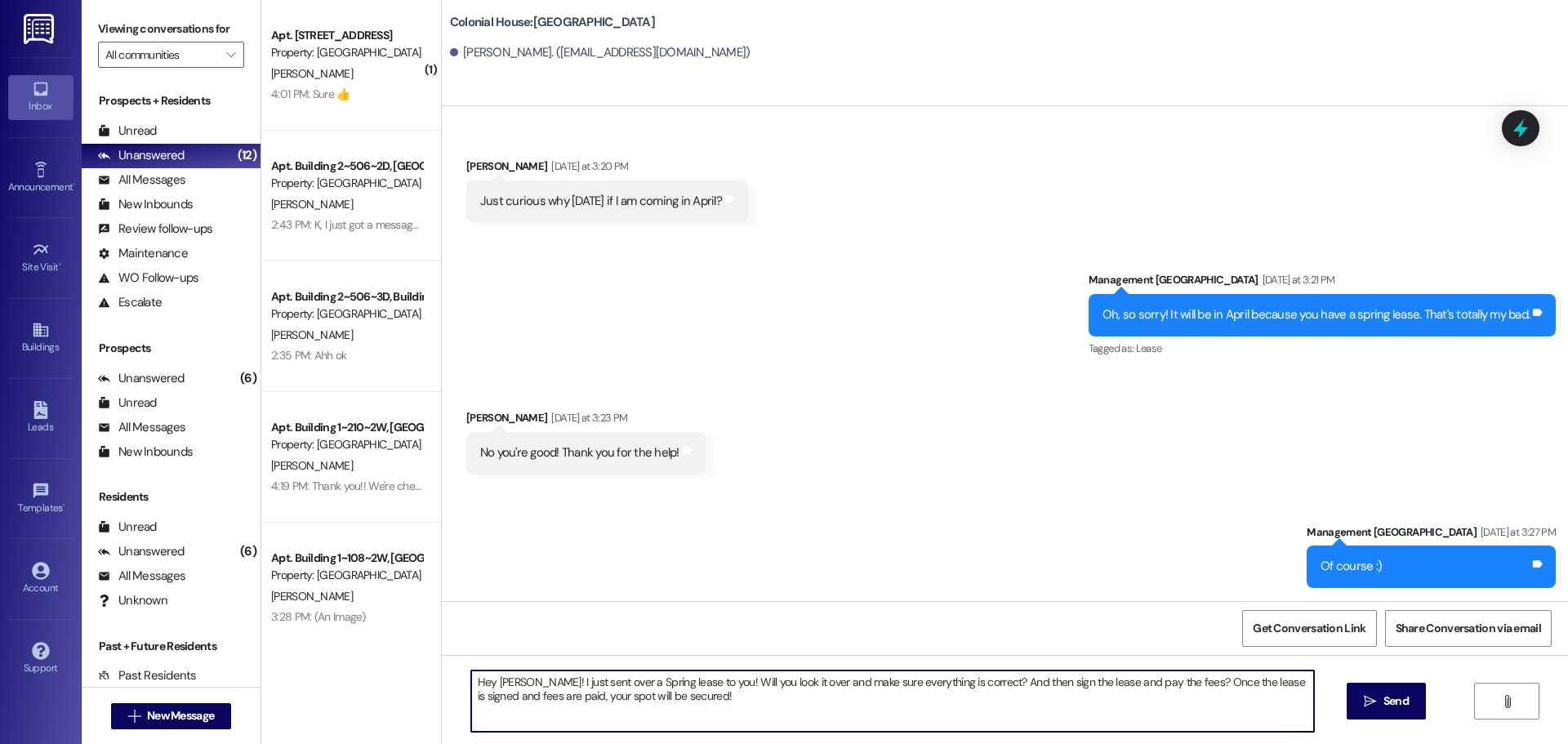
click at [654, 703] on textarea "Hey Olivia! I just sent over a Spring lease to you! Will you look it over and m…" at bounding box center [892, 701] width 843 height 61
paste textarea "your Spring lease over 🎉 Could you take a look to make sure everything looks co…"
type textarea "Hey Olivia! I just sent your Spring lease over 🎉 Could you take a look to make …"
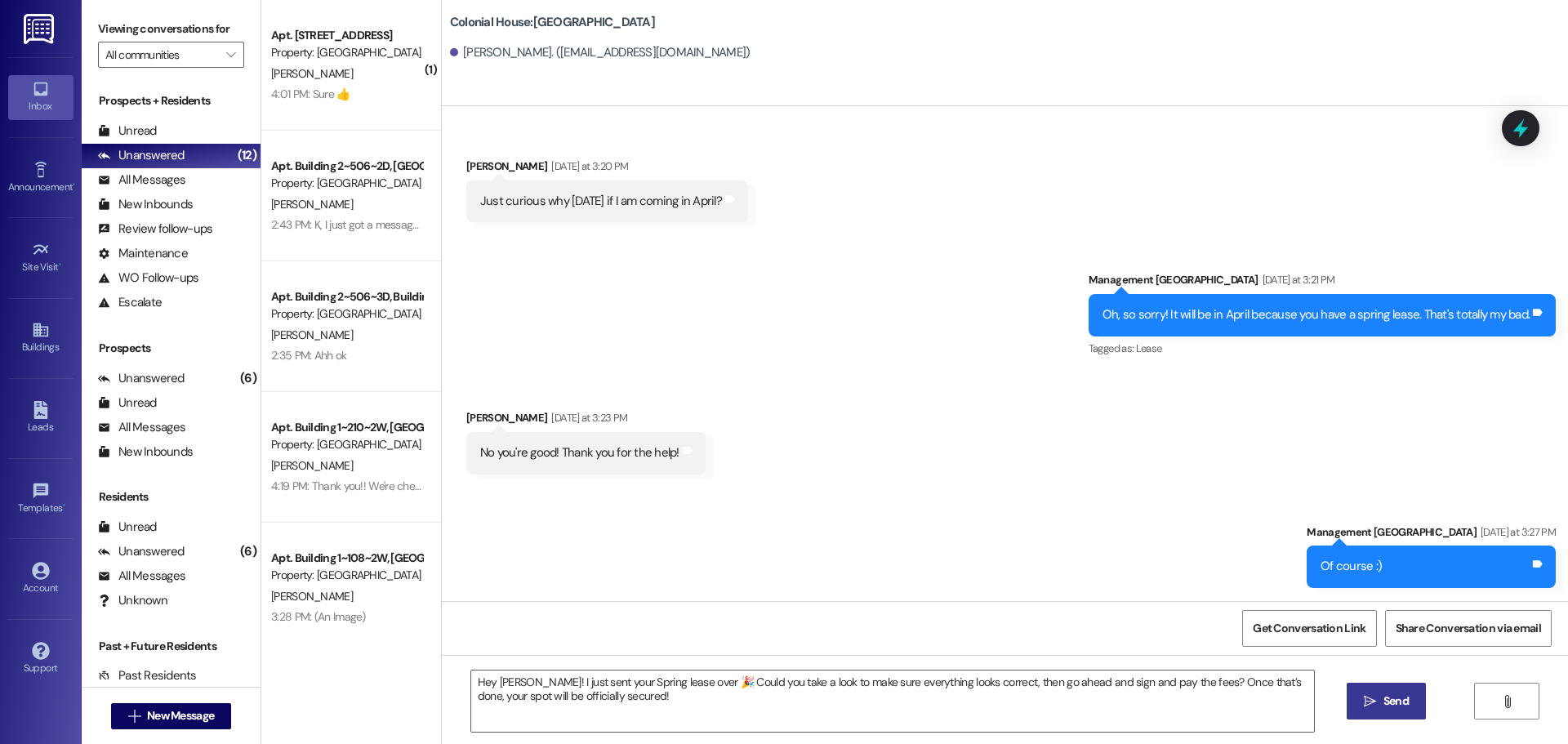
click at [1414, 703] on button " Send" at bounding box center [1387, 701] width 79 height 37
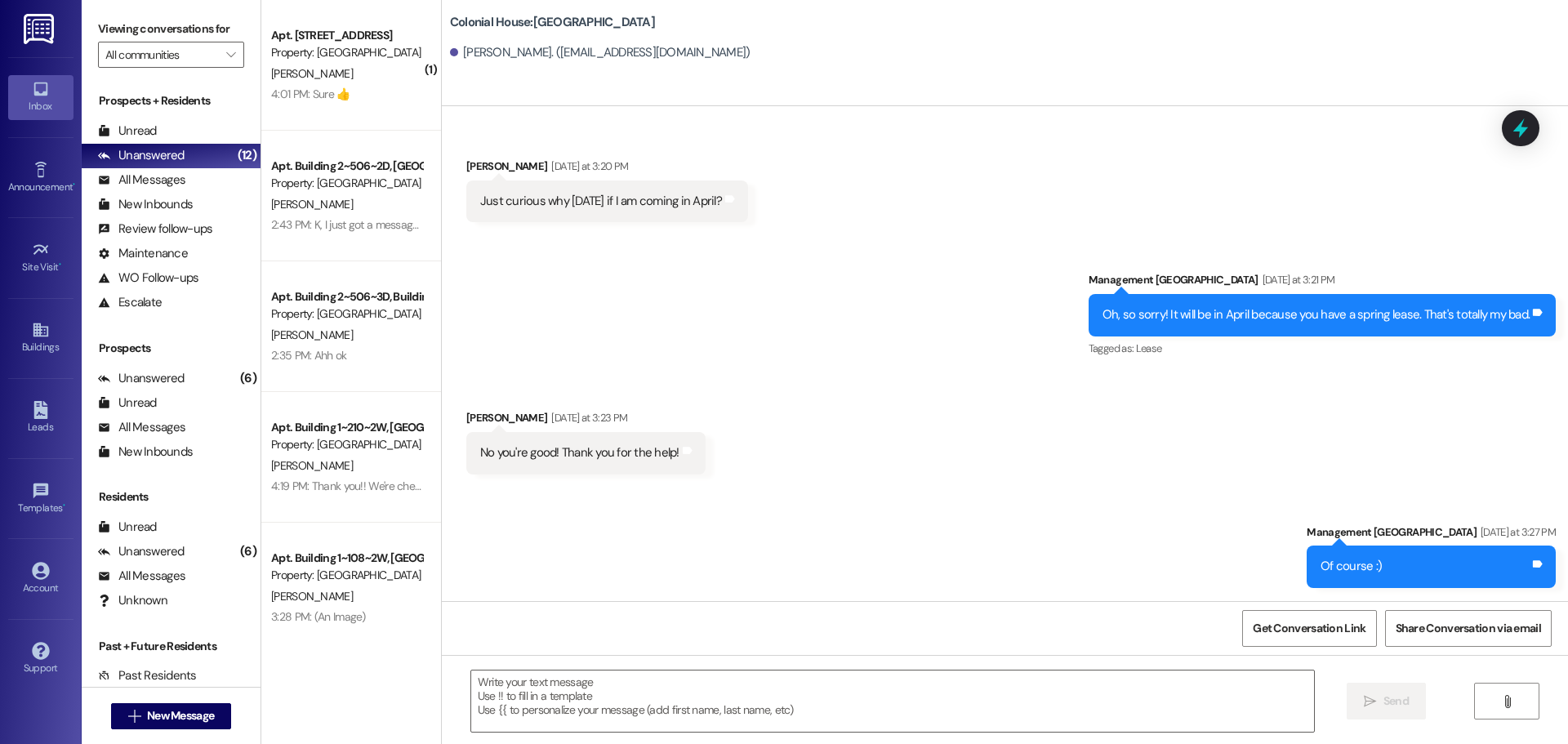
drag, startPoint x: 60, startPoint y: 373, endPoint x: 26, endPoint y: 373, distance: 34.0
click at [54, 373] on div "Buildings Go to Buildings" at bounding box center [41, 337] width 66 height 80
